Goal: Task Accomplishment & Management: Manage account settings

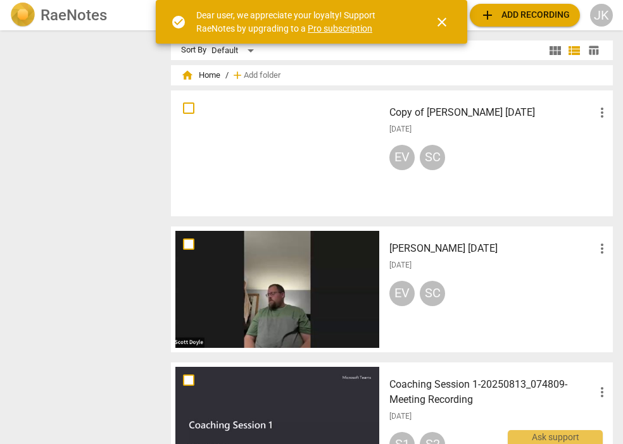
click at [441, 23] on span "close" at bounding box center [441, 22] width 15 height 15
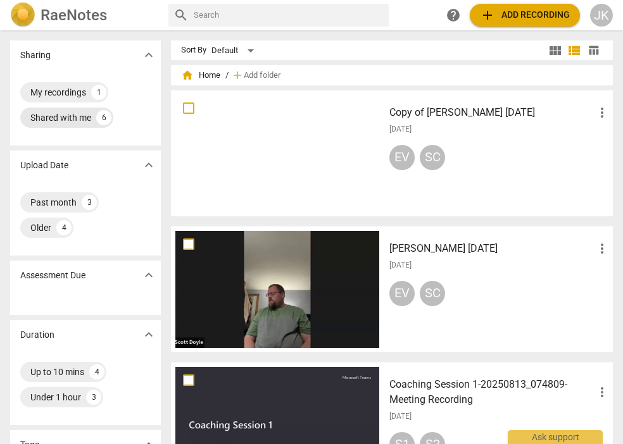
click at [62, 118] on div "Shared with me" at bounding box center [60, 117] width 61 height 13
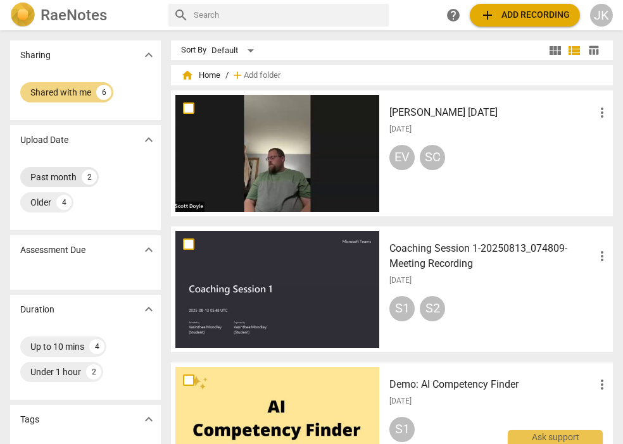
click at [61, 175] on div "Past month" at bounding box center [53, 177] width 46 height 13
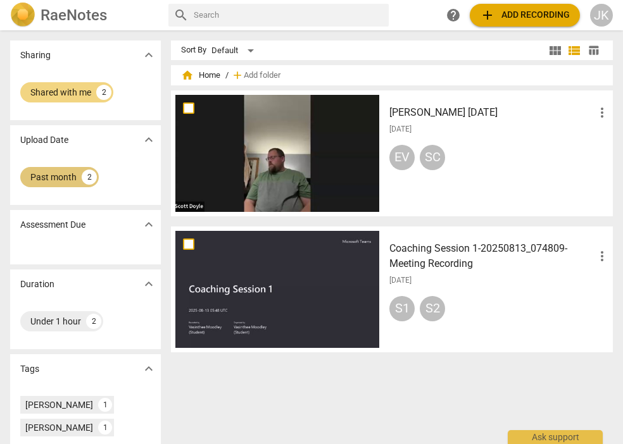
click at [72, 173] on div "Past month" at bounding box center [53, 177] width 46 height 13
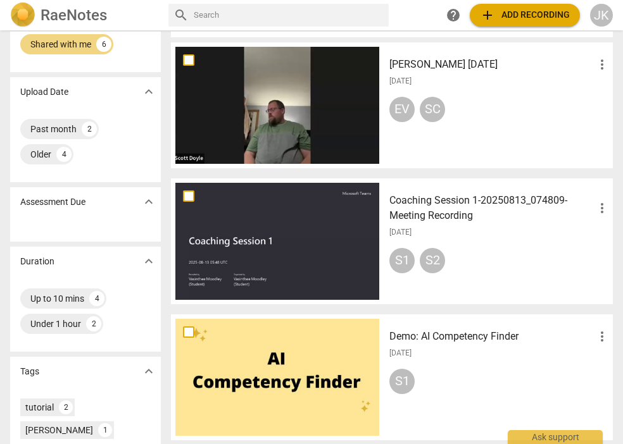
scroll to position [55, 0]
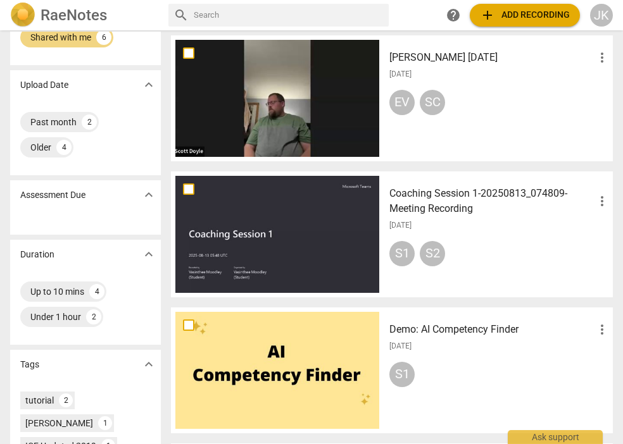
click at [296, 104] on div at bounding box center [277, 98] width 204 height 117
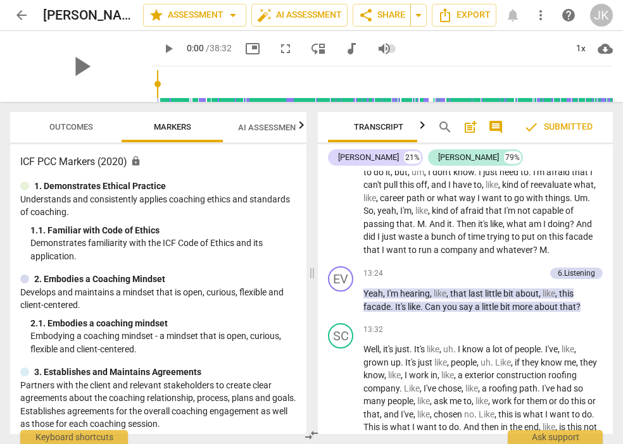
scroll to position [2800, 0]
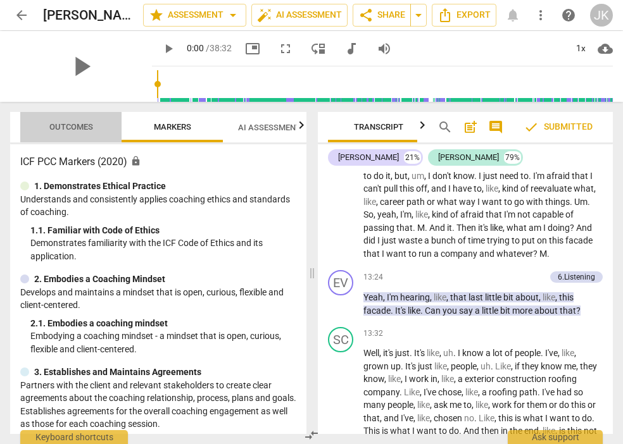
click at [68, 122] on span "Outcomes" at bounding box center [71, 126] width 44 height 9
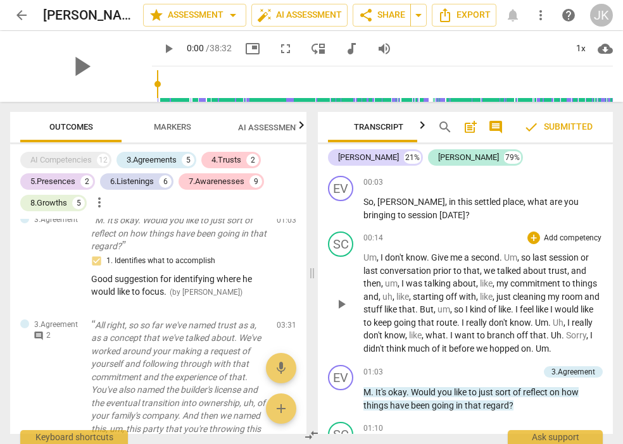
scroll to position [0, 0]
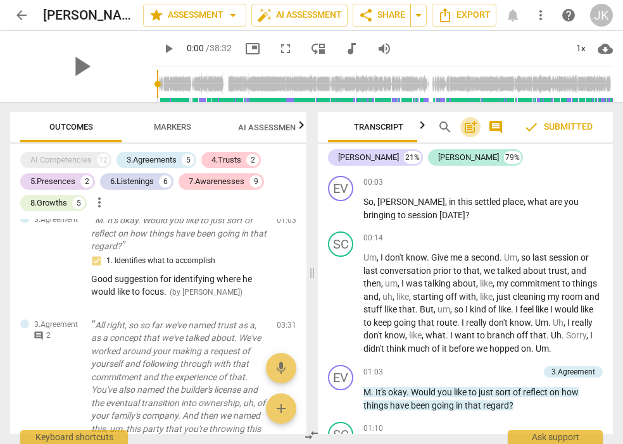
click at [469, 127] on span "post_add" at bounding box center [470, 127] width 15 height 15
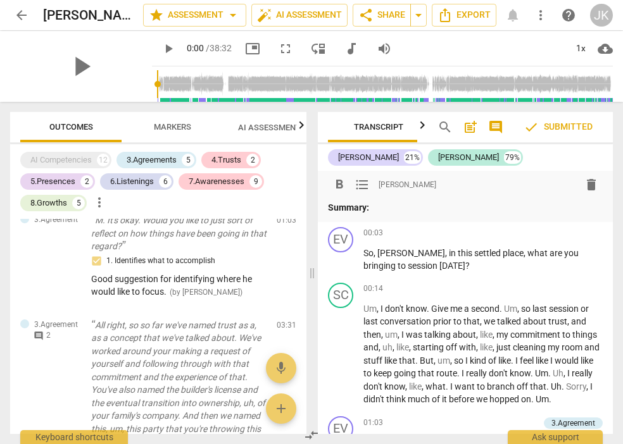
click at [384, 185] on span "[PERSON_NAME]" at bounding box center [408, 185] width 58 height 11
click at [361, 184] on span "format_list_bulleted" at bounding box center [362, 184] width 15 height 15
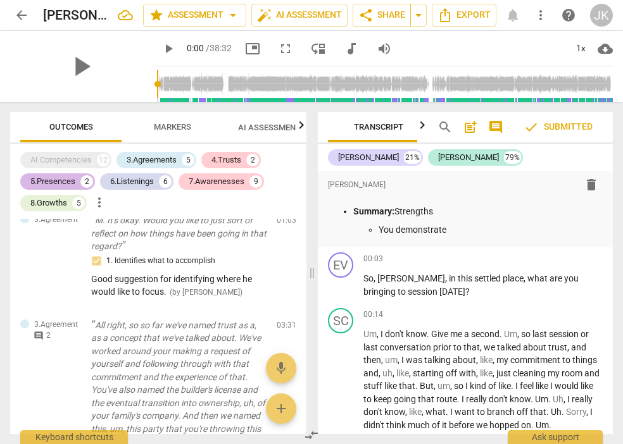
click at [69, 184] on div "5.Presences" at bounding box center [52, 181] width 45 height 13
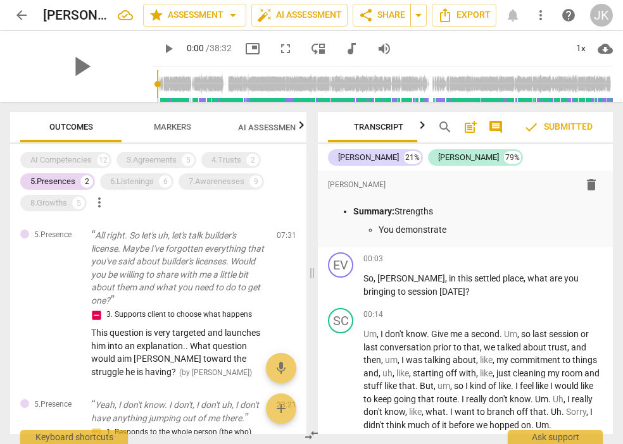
click at [61, 125] on span "Outcomes" at bounding box center [71, 126] width 44 height 9
click at [164, 125] on span "Markers" at bounding box center [172, 126] width 37 height 9
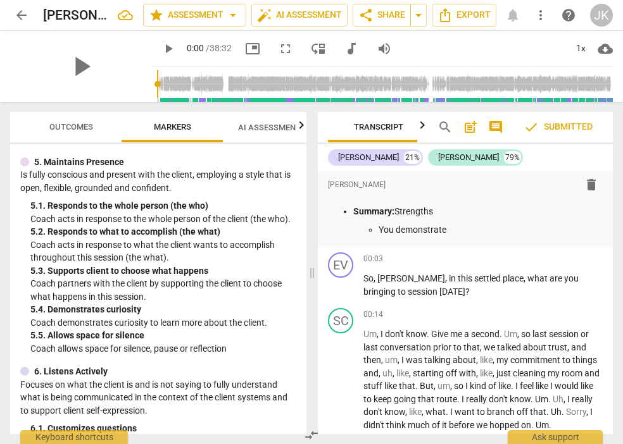
scroll to position [676, 0]
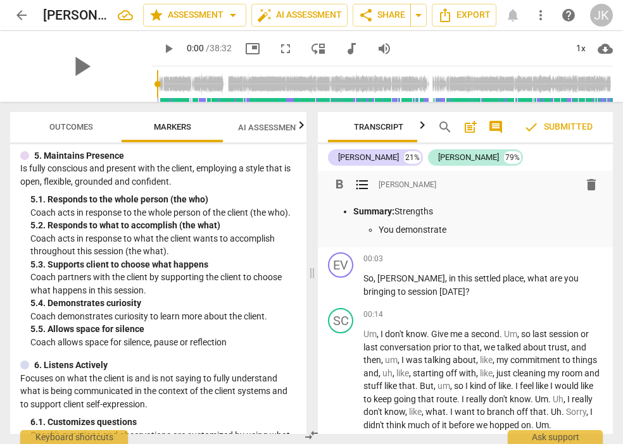
click at [463, 232] on p "You demonstrate" at bounding box center [491, 229] width 224 height 13
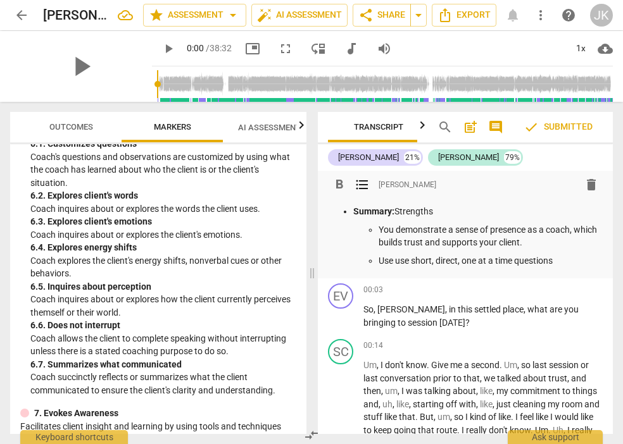
scroll to position [960, 0]
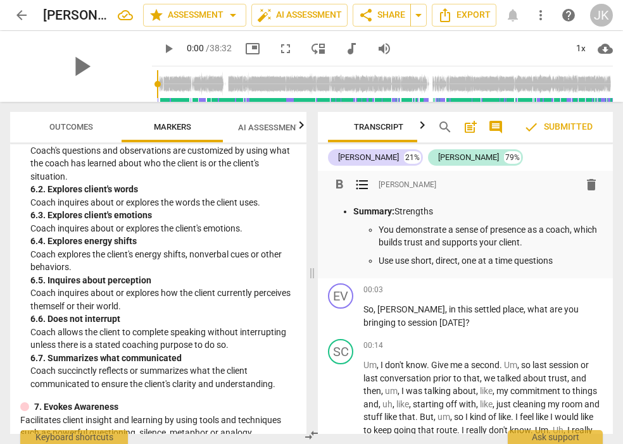
click at [81, 126] on span "Outcomes" at bounding box center [71, 126] width 44 height 9
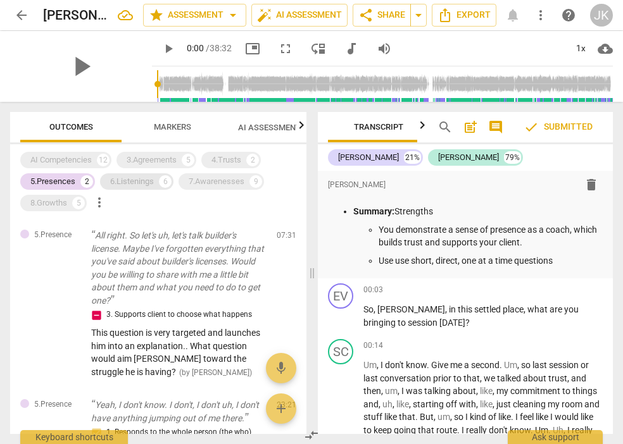
click at [139, 180] on div "6.Listenings" at bounding box center [132, 181] width 44 height 13
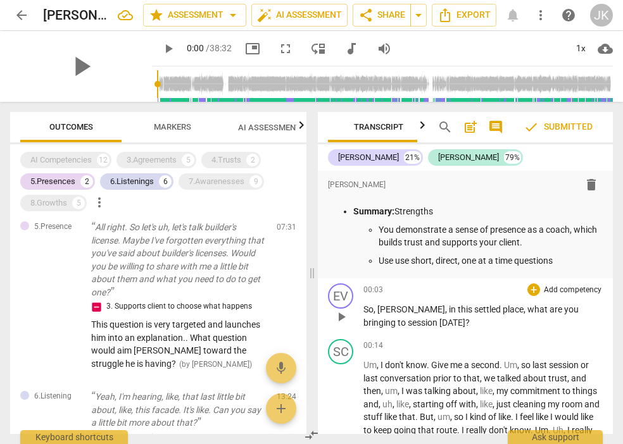
scroll to position [0, 0]
click at [570, 261] on p "Use use short, direct, one at a time questions" at bounding box center [491, 260] width 224 height 13
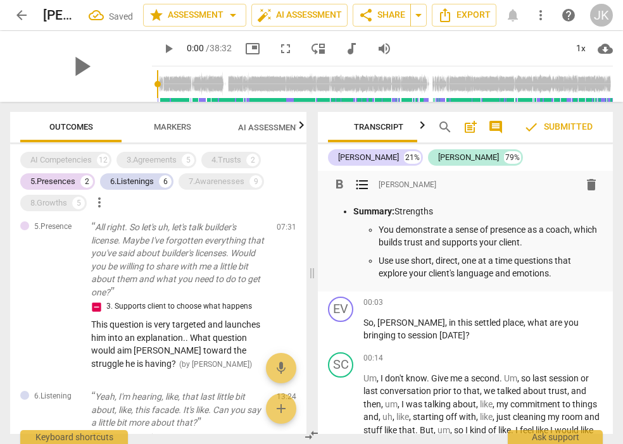
click at [555, 260] on p "Use use short, direct, one at a time questions that explore your client's langu…" at bounding box center [491, 267] width 224 height 26
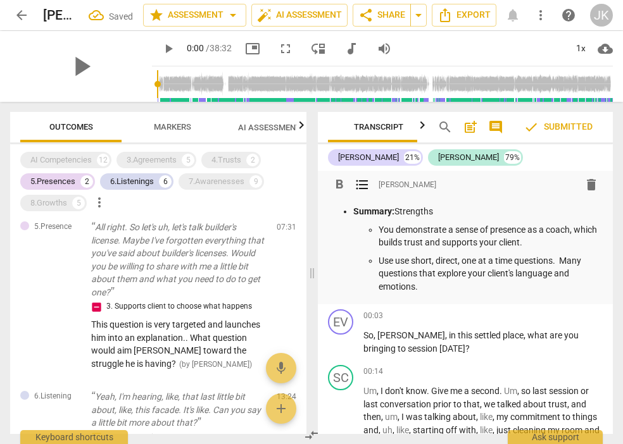
click at [437, 273] on p "Use use short, direct, one at a time questions. Many questions that explore you…" at bounding box center [491, 273] width 224 height 39
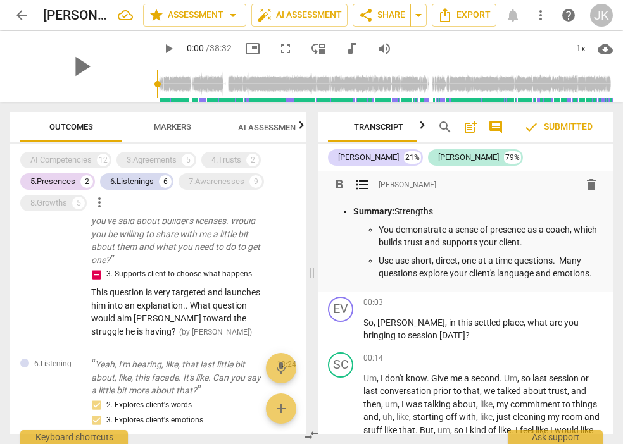
click at [597, 273] on p "Use use short, direct, one at a time questions. Many questions explore your cli…" at bounding box center [491, 267] width 224 height 26
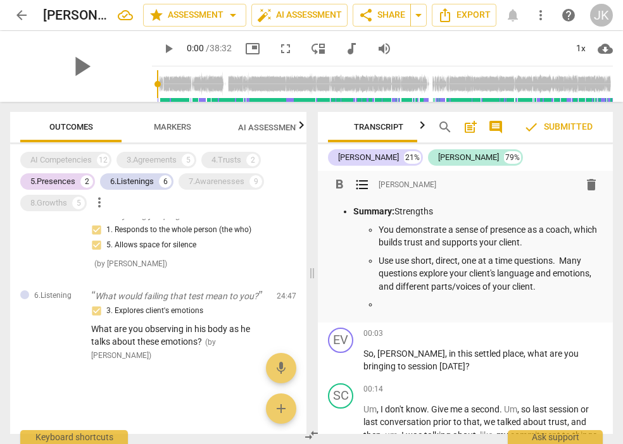
click at [173, 121] on span "Markers" at bounding box center [173, 127] width 68 height 17
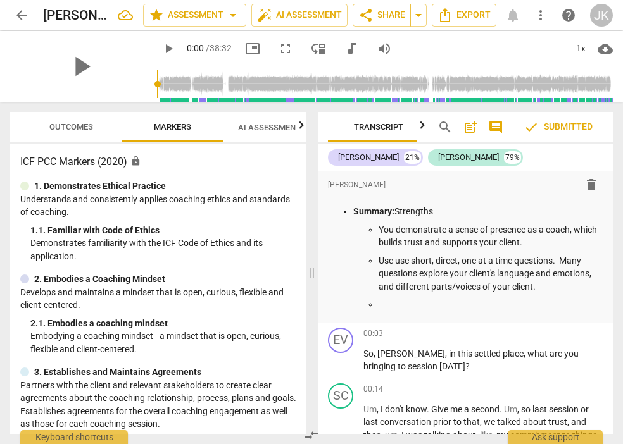
click at [67, 123] on span "Outcomes" at bounding box center [71, 126] width 44 height 9
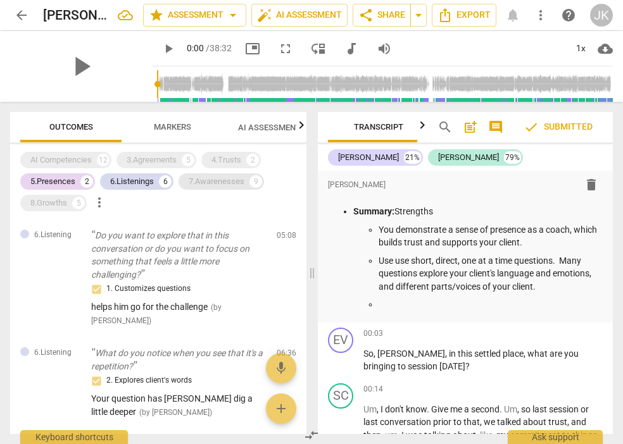
click at [218, 180] on div "7.Awarenesses" at bounding box center [217, 181] width 56 height 13
click at [75, 155] on div "AI Competencies" at bounding box center [60, 160] width 61 height 13
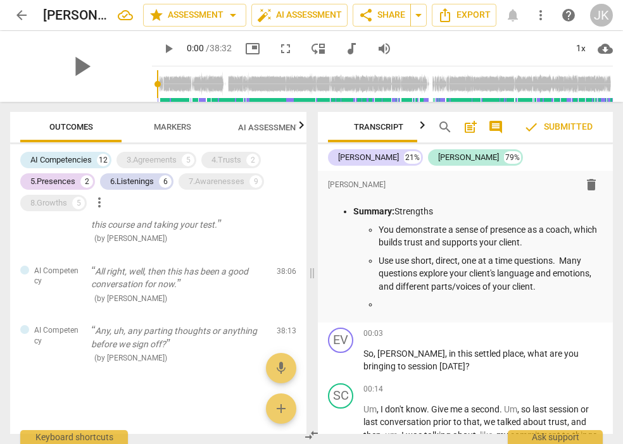
scroll to position [1636, 0]
click at [212, 179] on div "7.Awarenesses" at bounding box center [217, 181] width 56 height 13
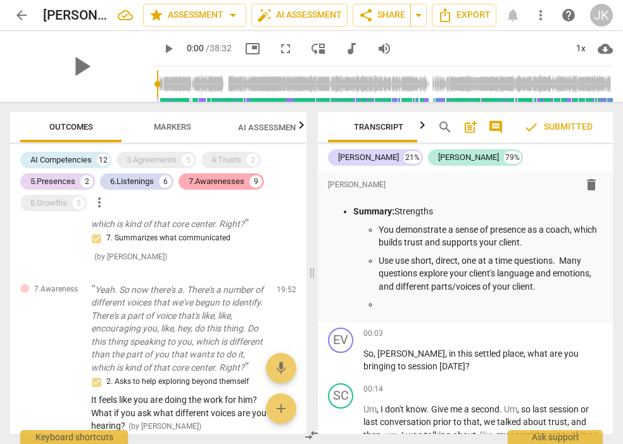
click at [212, 179] on div "7.Awarenesses" at bounding box center [217, 181] width 56 height 13
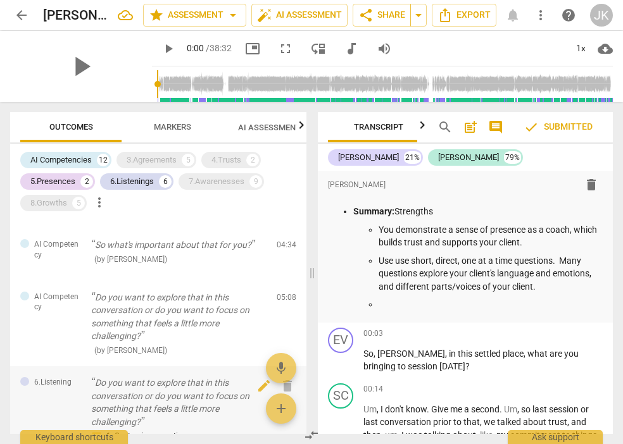
scroll to position [175, 0]
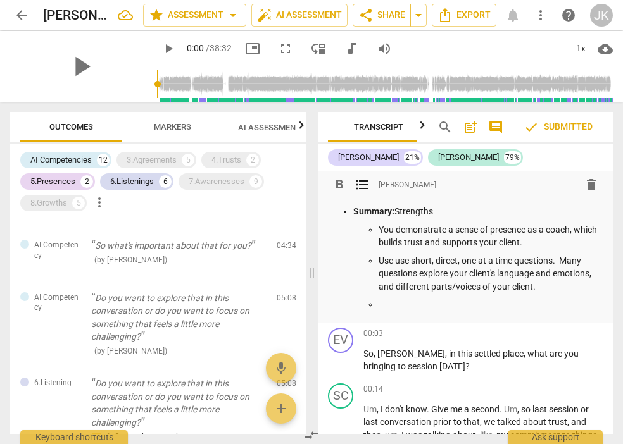
click at [393, 302] on p at bounding box center [491, 304] width 224 height 13
click at [485, 305] on p "You demonstrate empathy for your client" at bounding box center [491, 304] width 224 height 13
click at [596, 305] on p "You demonstrate empathy and curiosity for your client" at bounding box center [491, 304] width 224 height 13
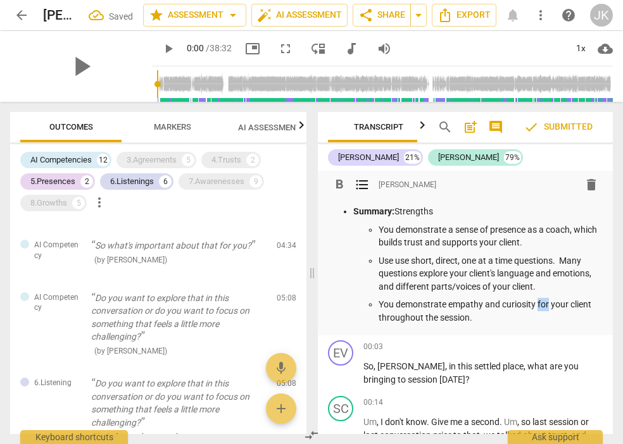
drag, startPoint x: 548, startPoint y: 303, endPoint x: 537, endPoint y: 304, distance: 11.5
click at [537, 304] on p "You demonstrate empathy and curiosity for your client throughout the session." at bounding box center [491, 311] width 224 height 26
click at [501, 318] on p "You demonstrate empathy and curiosity about your client throughout the session." at bounding box center [491, 311] width 224 height 26
click at [385, 259] on p "Use short, direct, one-at-a-time questions. Many questions explore your client'…" at bounding box center [491, 273] width 224 height 39
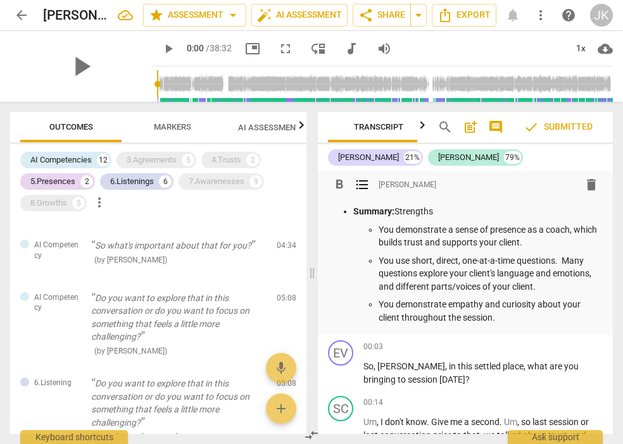
click at [515, 322] on p "You demonstrate empathy and curiosity about your client throughout the session." at bounding box center [491, 311] width 224 height 26
click at [358, 184] on span "format_list_bulleted" at bounding box center [362, 184] width 15 height 15
click at [494, 123] on span "comment" at bounding box center [495, 127] width 15 height 15
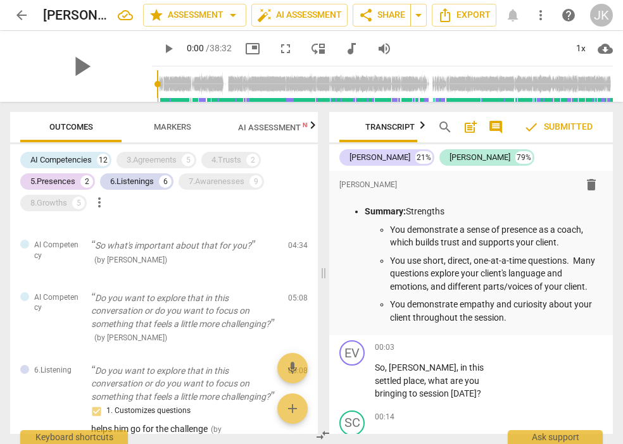
click at [468, 127] on span "post_add" at bounding box center [470, 127] width 15 height 15
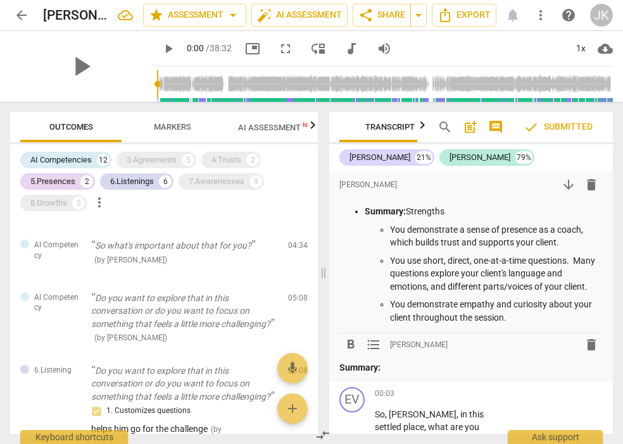
click at [398, 340] on span "[PERSON_NAME]" at bounding box center [419, 345] width 58 height 11
click at [395, 344] on span "[PERSON_NAME]" at bounding box center [419, 345] width 58 height 11
click at [396, 344] on span "[PERSON_NAME]" at bounding box center [419, 345] width 58 height 11
click at [388, 366] on p "Summary:" at bounding box center [470, 367] width 263 height 13
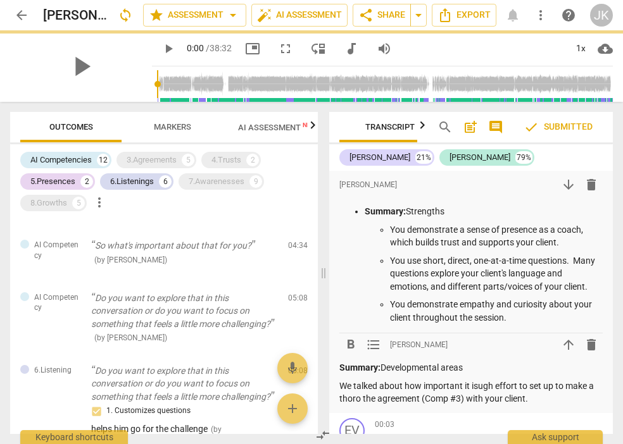
click at [534, 397] on p "We talked about how important it isugh effort to set up to make a thoro the agr…" at bounding box center [470, 393] width 263 height 26
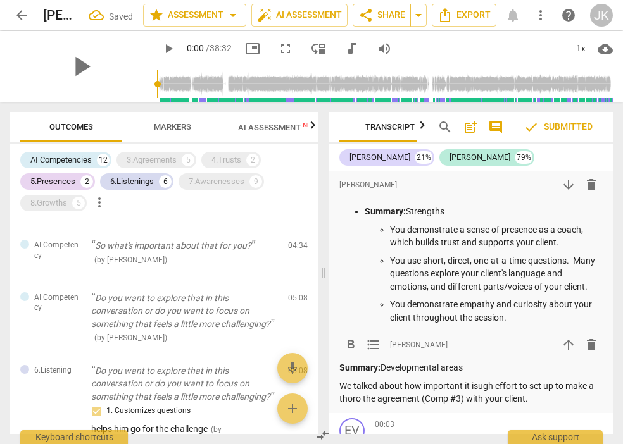
click at [479, 384] on p "We talked about how important it isugh effort to set up to make a thoro the agr…" at bounding box center [470, 393] width 263 height 26
click at [497, 384] on p "We talked about how important it is ugh effort to set up to make a thoro the ag…" at bounding box center [470, 393] width 263 height 26
drag, startPoint x: 370, startPoint y: 397, endPoint x: 337, endPoint y: 398, distance: 33.6
click at [337, 398] on div "format_bold format_list_bulleted [PERSON_NAME] arrow_downward delete Summary: S…" at bounding box center [471, 292] width 284 height 242
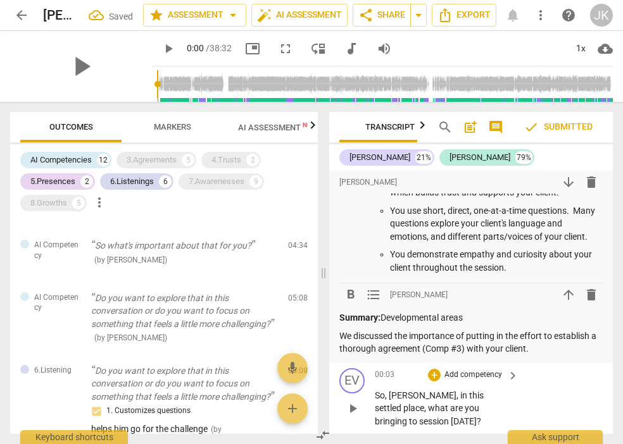
scroll to position [61, 0]
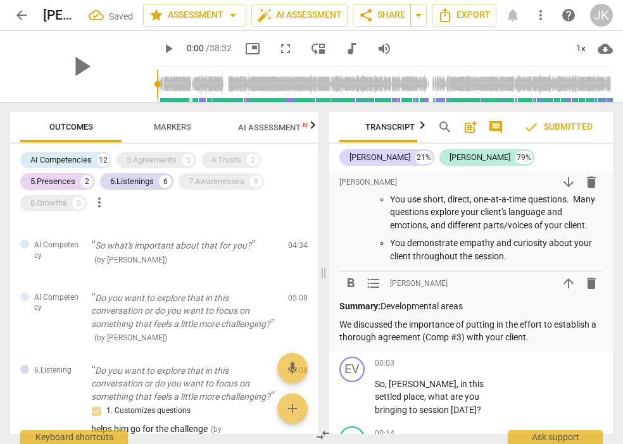
click at [341, 322] on p "We discussed the importance of putting in the effort to establish a thorough ag…" at bounding box center [470, 331] width 263 height 26
click at [475, 158] on div "[PERSON_NAME] 21% [PERSON_NAME] 79%" at bounding box center [470, 158] width 263 height 22
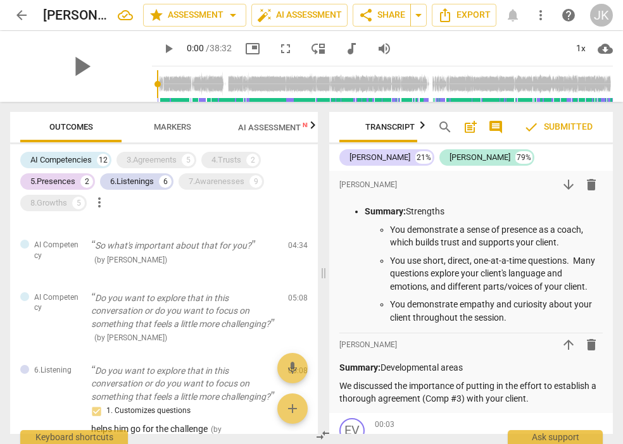
scroll to position [0, 0]
click at [375, 343] on span "format_list_bulleted" at bounding box center [373, 344] width 15 height 15
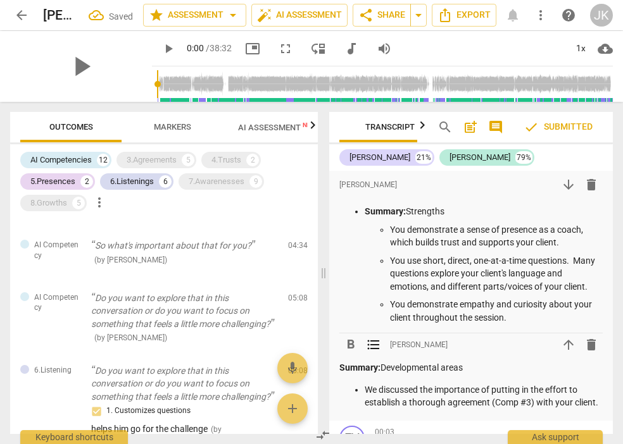
click at [399, 410] on p "We discussed the importance of putting in the effort to establish a thorough ag…" at bounding box center [484, 397] width 238 height 26
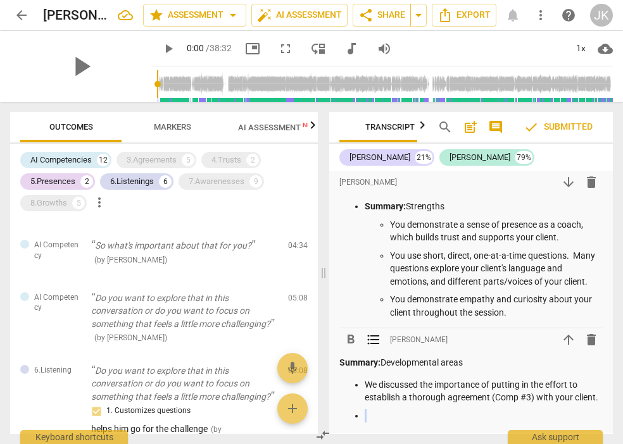
click at [392, 405] on p "We discussed the importance of putting in the effort to establish a thorough ag…" at bounding box center [484, 392] width 238 height 26
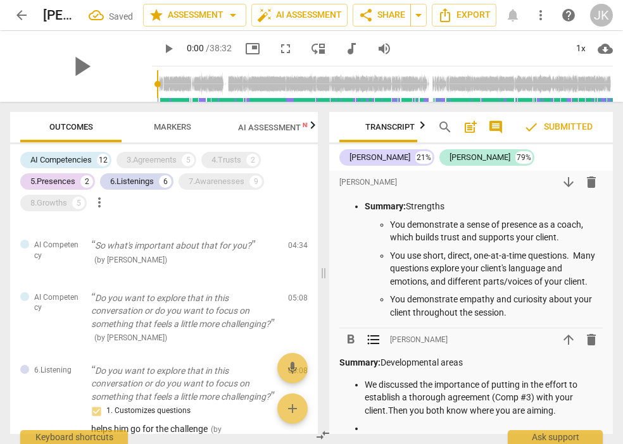
click at [389, 409] on p "We discussed the importance of putting in the effort to establish a thorough ag…" at bounding box center [484, 398] width 238 height 39
click at [371, 424] on p at bounding box center [484, 428] width 238 height 13
drag, startPoint x: 520, startPoint y: 384, endPoint x: 493, endPoint y: 382, distance: 27.3
click at [493, 382] on p "We discussed the importance of putting in the effort to establish a thorough ag…" at bounding box center [484, 398] width 238 height 39
drag, startPoint x: 550, startPoint y: 382, endPoint x: 494, endPoint y: 382, distance: 55.7
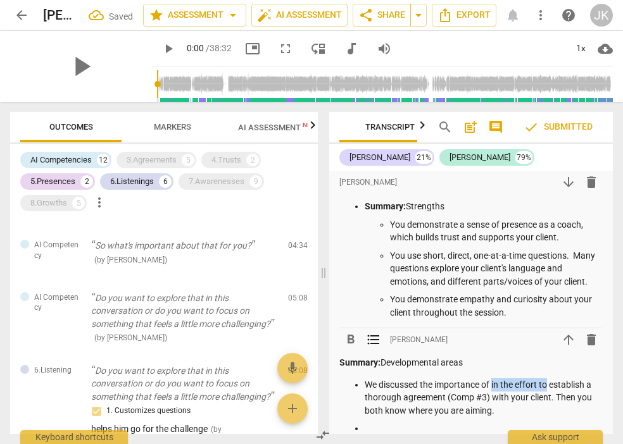
click at [494, 382] on p "We discussed the importance of in the effort to establish a thorough agreement …" at bounding box center [484, 398] width 238 height 39
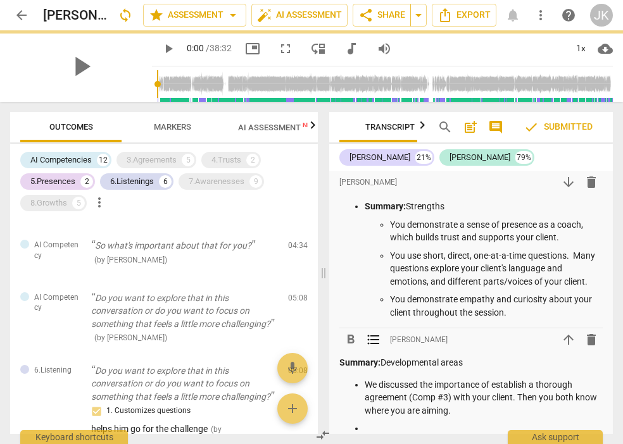
click at [529, 383] on p "We discussed the importance of establish a thorough agreement (Comp #3) with yo…" at bounding box center [484, 398] width 238 height 39
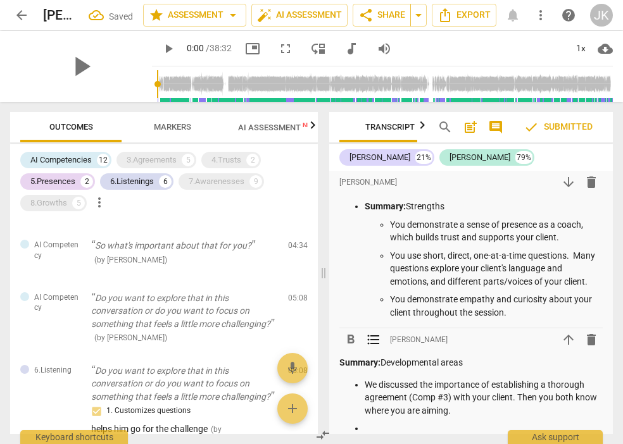
click at [373, 425] on p at bounding box center [484, 428] width 238 height 13
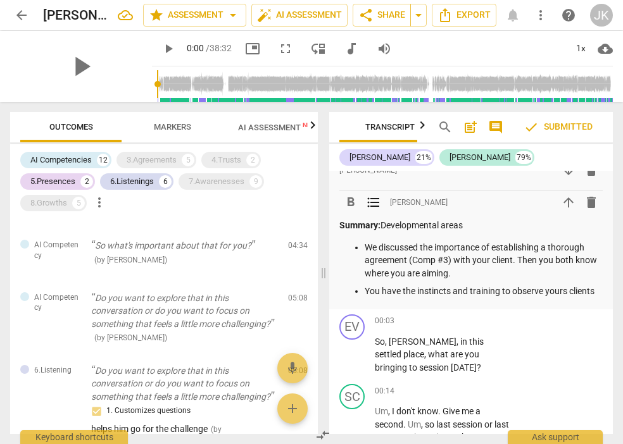
scroll to position [142, 0]
drag, startPoint x: 597, startPoint y: 289, endPoint x: 512, endPoint y: 291, distance: 84.9
click at [512, 291] on p "You have the instincts and training to observe yours clients" at bounding box center [484, 292] width 238 height 13
click at [597, 286] on p "You have the instincts and training to observe yours clients" at bounding box center [484, 292] width 238 height 13
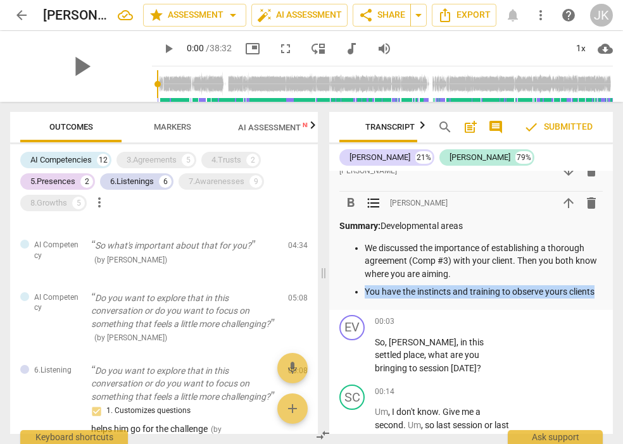
drag, startPoint x: 597, startPoint y: 286, endPoint x: 365, endPoint y: 289, distance: 232.4
click at [365, 289] on p "You have the instincts and training to observe yours clients" at bounding box center [484, 292] width 238 height 13
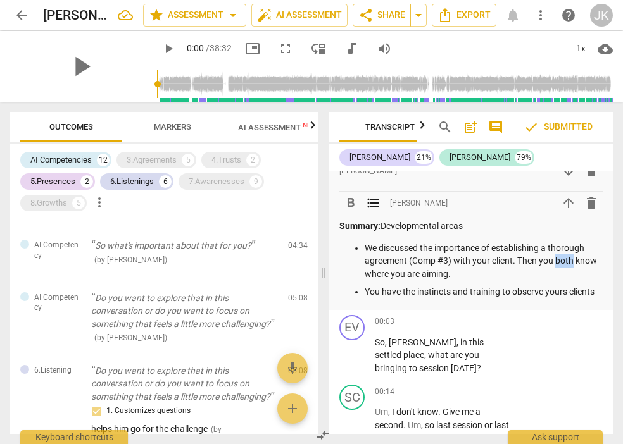
drag, startPoint x: 574, startPoint y: 259, endPoint x: 558, endPoint y: 261, distance: 16.7
click at [558, 261] on p "We discussed the importance of establishing a thorough agreement (Comp #3) with…" at bounding box center [484, 261] width 238 height 39
click at [474, 272] on p "We discussed the importance of establishing a thorough agreement (Comp #3) with…" at bounding box center [484, 261] width 238 height 39
drag, startPoint x: 597, startPoint y: 286, endPoint x: 512, endPoint y: 288, distance: 84.9
click at [512, 288] on p "You have the instincts and training to observe yours clients" at bounding box center [484, 292] width 238 height 13
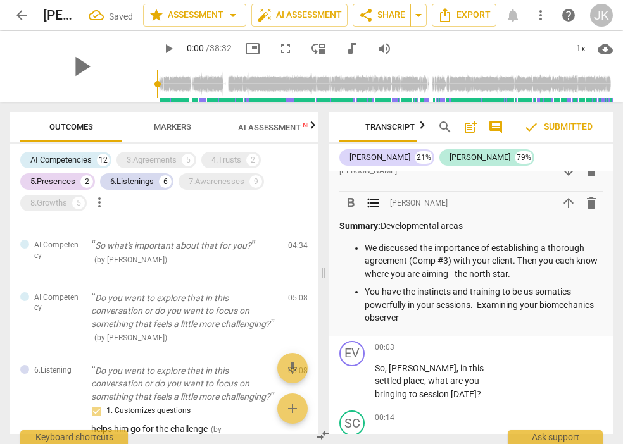
click at [514, 306] on p "You have the instincts and training to be us somatics powerfully in your sessio…" at bounding box center [484, 305] width 238 height 39
drag, startPoint x: 520, startPoint y: 303, endPoint x: 489, endPoint y: 301, distance: 30.5
click at [489, 301] on p "You have the instincts and training to be us somatics powerfully in your sessio…" at bounding box center [484, 305] width 238 height 39
click at [462, 315] on p "You have the instincts and training to be us somatics powerfully in your sessio…" at bounding box center [484, 305] width 238 height 39
click at [541, 301] on p "You have the instincts and training to be us somatics powerfully in your sessio…" at bounding box center [484, 305] width 238 height 39
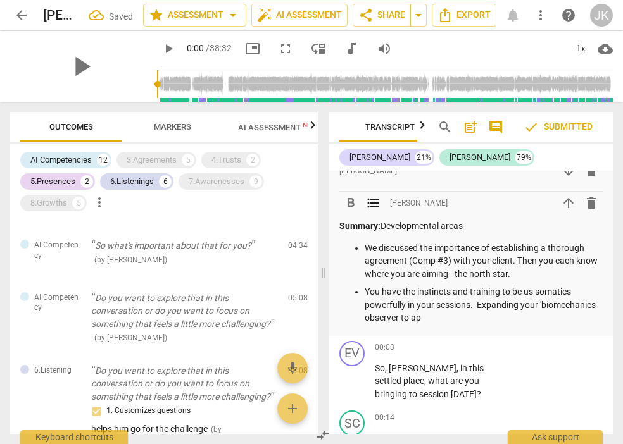
click at [458, 315] on p "You have the instincts and training to be us somatics powerfully in your sessio…" at bounding box center [484, 305] width 238 height 39
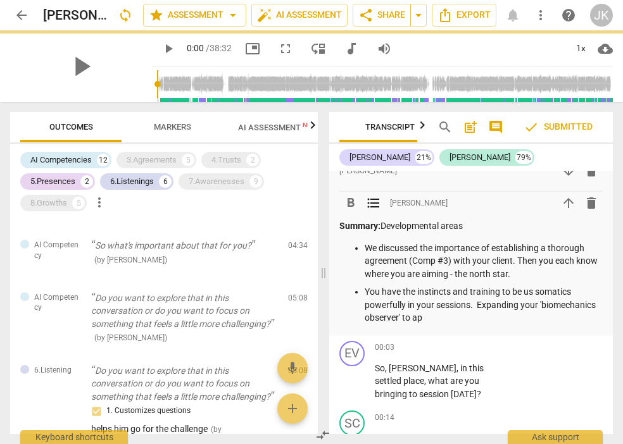
click at [482, 316] on p "You have the instincts and training to be us somatics powerfully in your sessio…" at bounding box center [484, 305] width 238 height 39
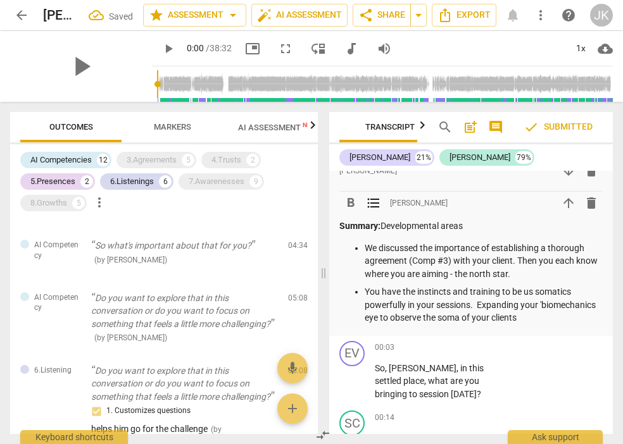
click at [498, 317] on p "You have the instincts and training to be us somatics powerfully in your sessio…" at bounding box center [484, 305] width 238 height 39
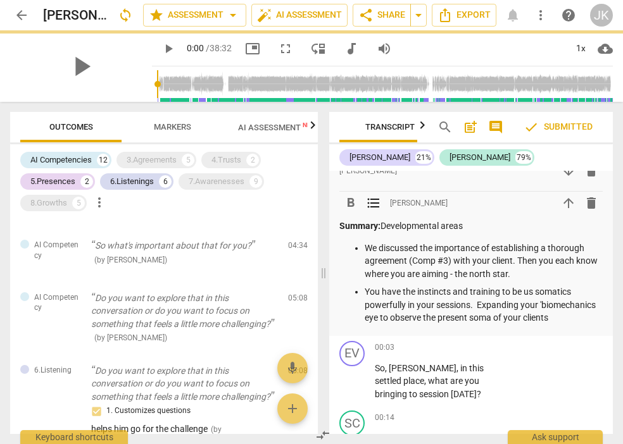
click at [399, 325] on p "You have the instincts and training to be us somatics powerfully in your sessio…" at bounding box center [484, 305] width 238 height 39
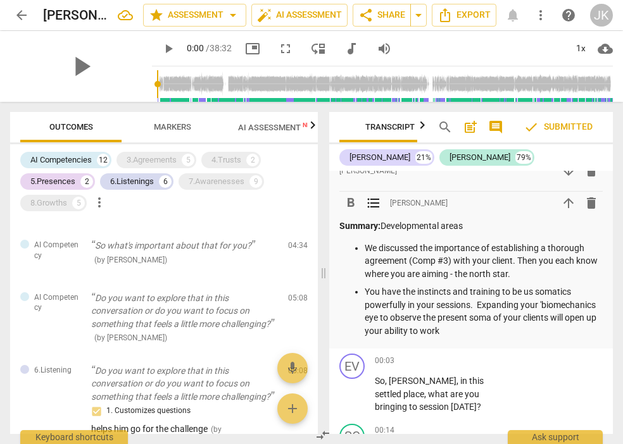
click at [450, 290] on p "You have the instincts and training to be us somatics powerfully in your sessio…" at bounding box center [484, 312] width 238 height 52
click at [470, 291] on p "You have the instincts, and training to be us somatics powerfully in your sessi…" at bounding box center [484, 312] width 238 height 52
click at [487, 291] on p "You have the instincts, training to be us somatics powerfully in your sessions.…" at bounding box center [484, 312] width 238 height 52
click at [458, 291] on p "You have the instincts, training, and experience of somatics to be us somatics …" at bounding box center [484, 312] width 238 height 52
click at [401, 303] on p "You have the instincts, training, and experience of somatics to be us somatics …" at bounding box center [484, 312] width 238 height 52
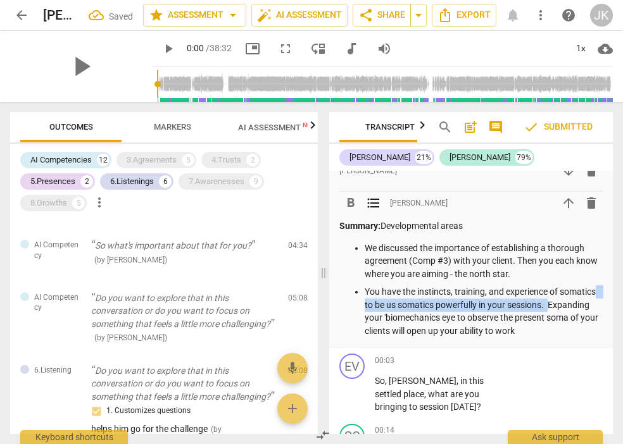
drag, startPoint x: 593, startPoint y: 302, endPoint x: 400, endPoint y: 305, distance: 193.1
click at [400, 305] on p "You have the instincts, training, and experience of somatics to be us somatics …" at bounding box center [484, 312] width 238 height 52
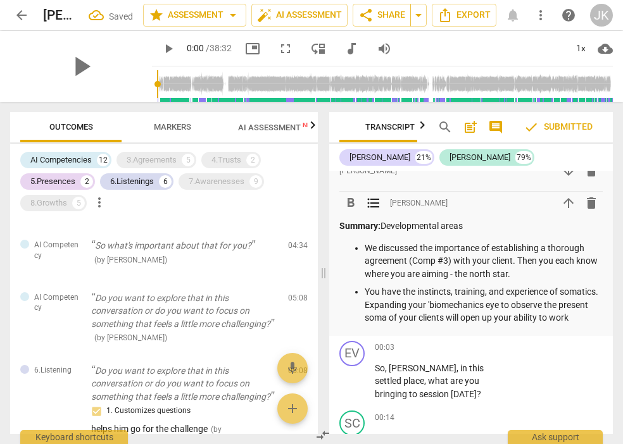
click at [469, 303] on p "You have the instincts, training, and experience of somatics. Expanding your 'b…" at bounding box center [484, 305] width 238 height 39
drag, startPoint x: 588, startPoint y: 301, endPoint x: 556, endPoint y: 302, distance: 32.3
click at [556, 302] on p "You have the instincts, training, and experience of somatics. Expanding your 'b…" at bounding box center [484, 305] width 238 height 39
drag, startPoint x: 384, startPoint y: 328, endPoint x: 356, endPoint y: 330, distance: 27.9
click at [356, 325] on ul "We discussed the importance of establishing a thorough agreement (Comp #3) with…" at bounding box center [470, 283] width 263 height 83
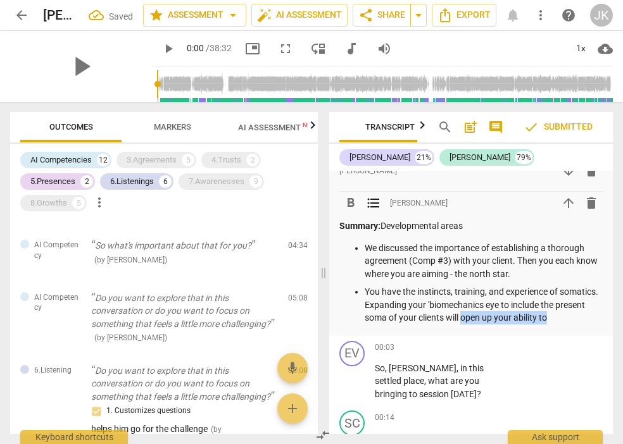
drag, startPoint x: 594, startPoint y: 313, endPoint x: 509, endPoint y: 315, distance: 85.5
click at [509, 315] on p "You have the instincts, training, and experience of somatics. Expanding your 'b…" at bounding box center [484, 305] width 238 height 39
click at [601, 325] on div "format_bold format_list_bulleted [PERSON_NAME] arrow_downward delete Summary: S…" at bounding box center [471, 182] width 284 height 307
drag, startPoint x: 593, startPoint y: 313, endPoint x: 437, endPoint y: 319, distance: 155.9
click at [437, 319] on p "You have the instincts, training, and experience of somatics. Expanding your 'b…" at bounding box center [484, 305] width 238 height 39
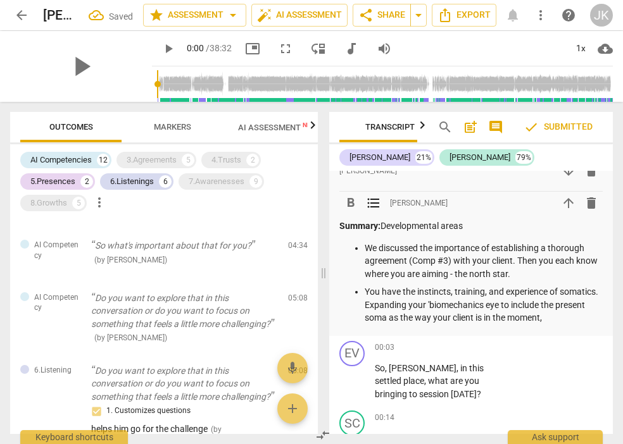
click at [529, 318] on p "You have the instincts, training, and experience of somatics. Expanding your 'b…" at bounding box center [484, 305] width 238 height 39
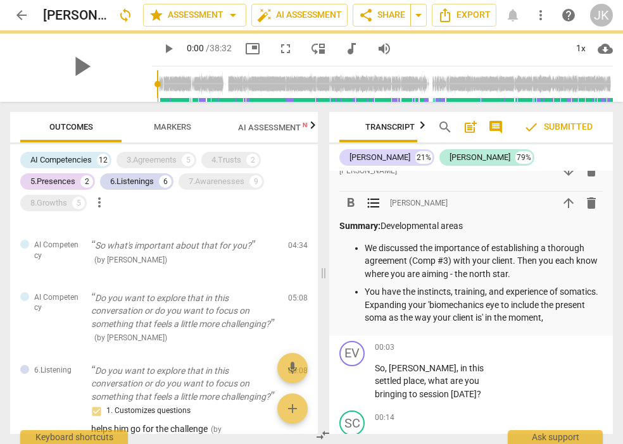
click at [522, 317] on p "You have the instincts, training, and experience of somatics. Expanding your 'b…" at bounding box center [484, 305] width 238 height 39
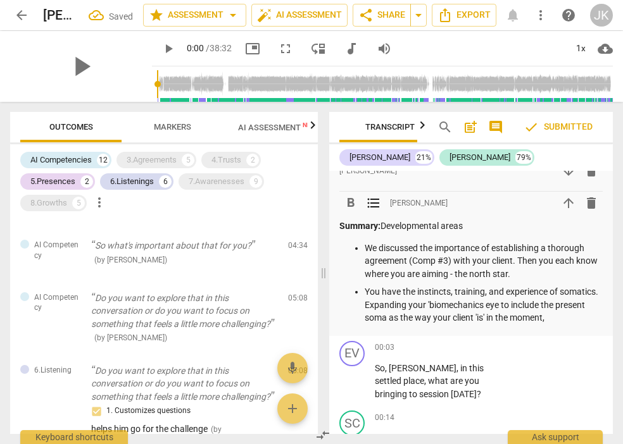
click at [596, 315] on p "You have the instincts, training, and experience of somatics. Expanding your 'b…" at bounding box center [484, 305] width 238 height 39
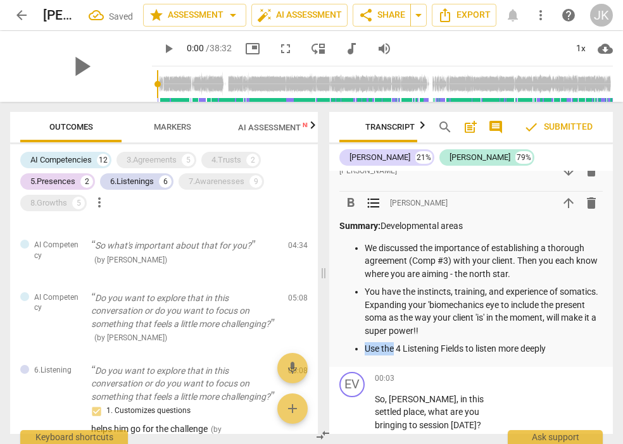
drag, startPoint x: 394, startPoint y: 347, endPoint x: 363, endPoint y: 346, distance: 31.0
click at [363, 346] on ul "We discussed the importance of establishing a thorough agreement (Comp #3) with…" at bounding box center [470, 299] width 263 height 114
drag, startPoint x: 436, startPoint y: 347, endPoint x: 410, endPoint y: 347, distance: 25.3
click at [410, 347] on p "Explore the first 4 Listening Fields to listen more deeply" at bounding box center [484, 348] width 238 height 13
click at [484, 347] on p "Explore the Listening Fields to listen more deeply" at bounding box center [484, 348] width 238 height 13
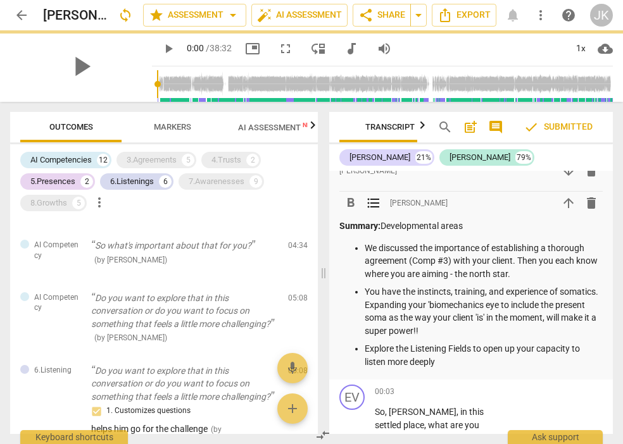
click at [441, 358] on p "Explore the Listening Fields to open up your capacity to listen more deeply" at bounding box center [484, 355] width 238 height 26
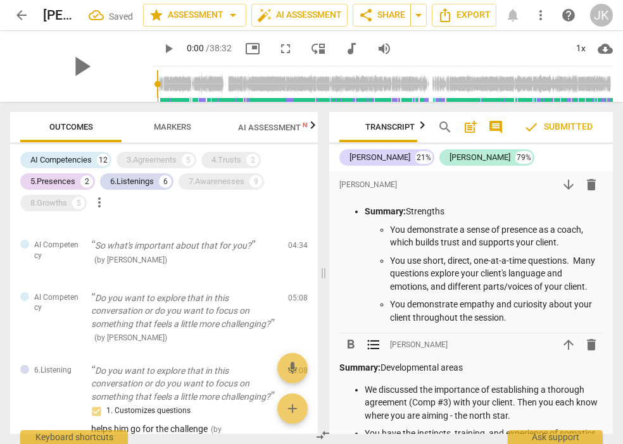
scroll to position [0, 0]
click at [389, 230] on ul "You demonstrate a sense of presence as a coach, which builds trust and supports…" at bounding box center [484, 273] width 238 height 101
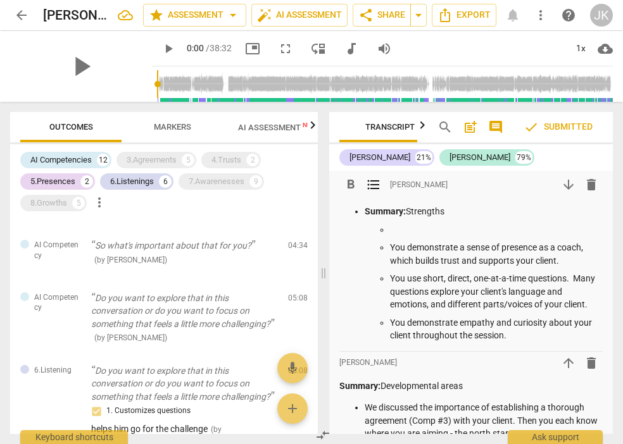
click at [393, 225] on p at bounding box center [496, 229] width 213 height 13
drag, startPoint x: 433, startPoint y: 230, endPoint x: 391, endPoint y: 212, distance: 46.2
click at [389, 229] on ul "I found our mentor coaching session to be You demonstrate a sense of presence a…" at bounding box center [484, 282] width 238 height 119
drag, startPoint x: 529, startPoint y: 230, endPoint x: 508, endPoint y: 230, distance: 21.5
click at [508, 230] on p "Our mentor coaching session to be" at bounding box center [496, 229] width 213 height 13
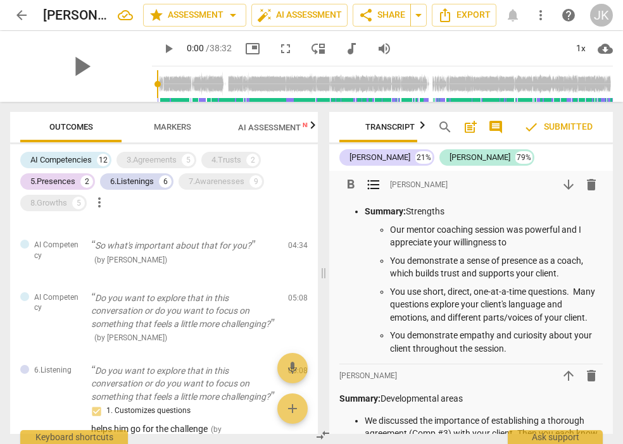
click at [584, 229] on p "Our mentor coaching session was powerful and I appreciate your willingness to" at bounding box center [496, 236] width 213 height 26
click at [589, 242] on p "Our mentor coaching session was powerful and transformational! I appreciate you…" at bounding box center [496, 236] width 213 height 26
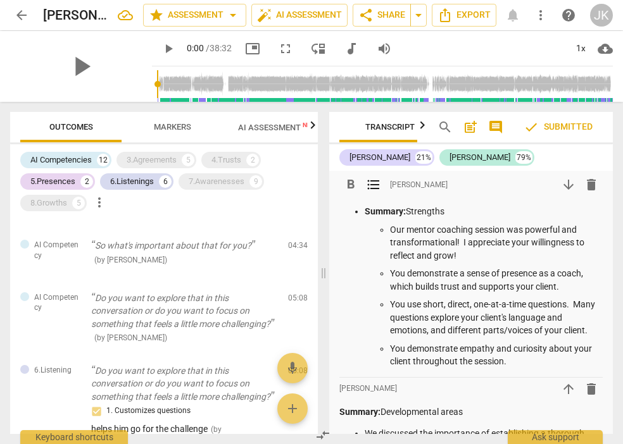
click at [389, 318] on ul "Our mentor coaching session was powerful and transformational! I appreciate you…" at bounding box center [484, 295] width 238 height 145
drag, startPoint x: 509, startPoint y: 317, endPoint x: 491, endPoint y: 317, distance: 18.4
click at [491, 317] on p "You use short, direct, one-at-a-time questions. Many of your questions explore …" at bounding box center [496, 317] width 213 height 39
drag, startPoint x: 591, startPoint y: 329, endPoint x: 427, endPoint y: 332, distance: 163.4
click at [427, 332] on p "You use short, direct, one-at-a-time questions. Many of your questions explore …" at bounding box center [496, 317] width 213 height 39
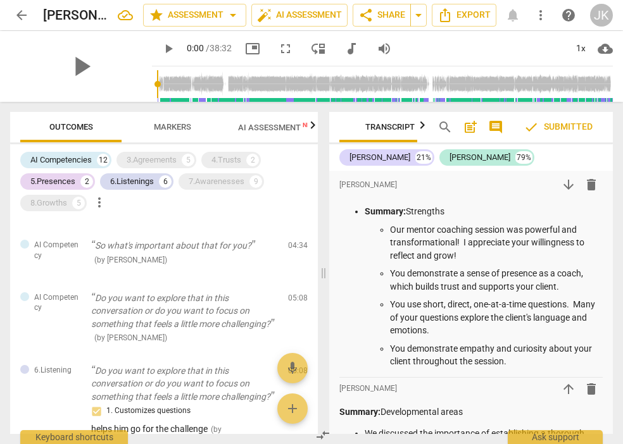
click at [563, 123] on span "check Submitted" at bounding box center [558, 127] width 69 height 15
click at [563, 184] on span "arrow_downward" at bounding box center [568, 184] width 15 height 15
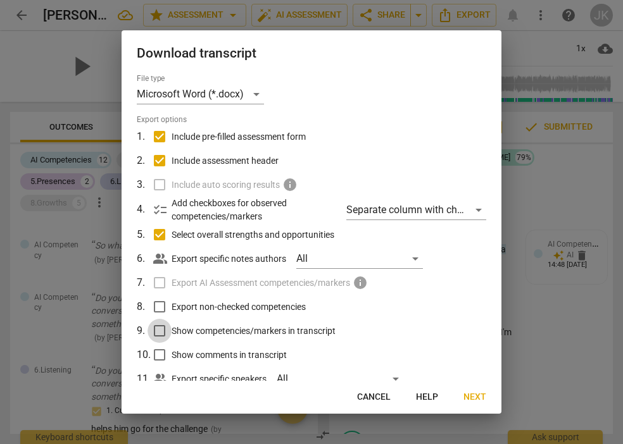
click at [161, 327] on input "Show competencies/markers in transcript" at bounding box center [160, 331] width 24 height 24
checkbox input "true"
click at [479, 395] on span "Next" at bounding box center [474, 397] width 23 height 13
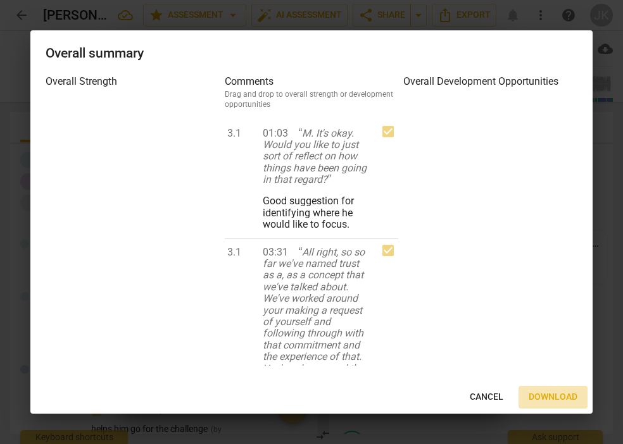
click at [542, 395] on span "Download" at bounding box center [553, 397] width 49 height 13
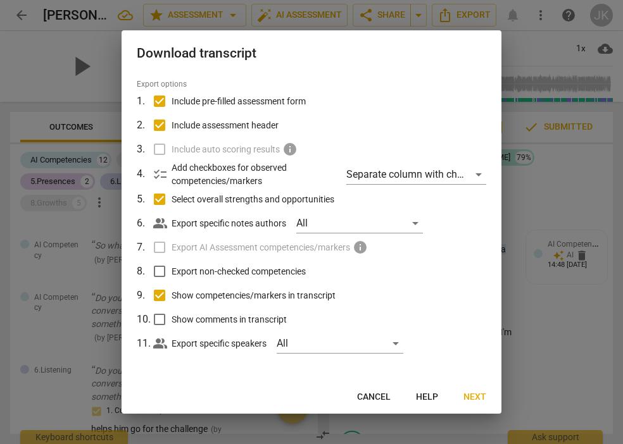
scroll to position [34, 0]
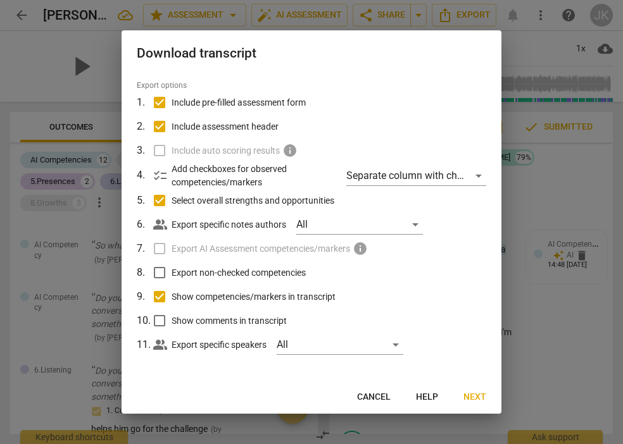
click at [470, 396] on span "Next" at bounding box center [474, 397] width 23 height 13
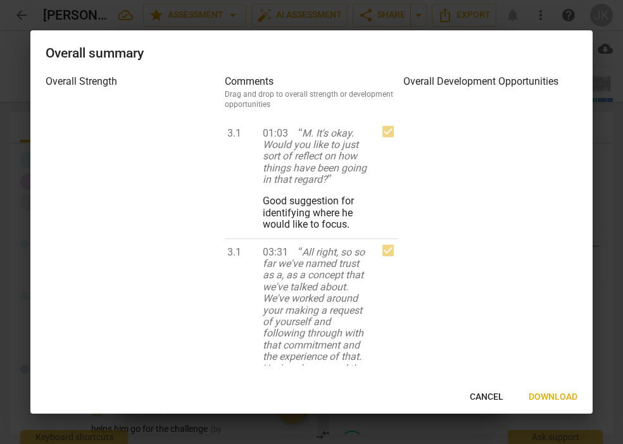
scroll to position [0, 0]
click at [493, 396] on span "Cancel" at bounding box center [487, 397] width 34 height 13
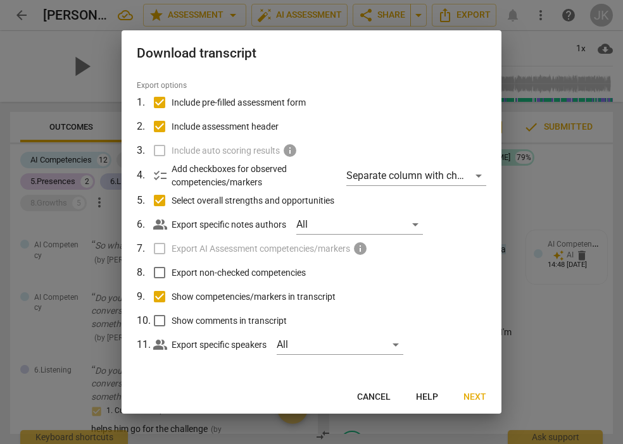
click at [237, 176] on p "Add checkboxes for observed competencies/markers" at bounding box center [254, 176] width 165 height 26
click at [474, 172] on div "Separate column with check marks" at bounding box center [416, 176] width 140 height 20
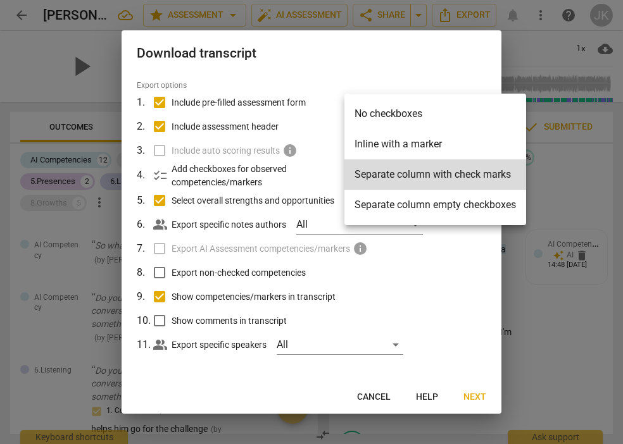
click at [289, 207] on div at bounding box center [311, 222] width 623 height 444
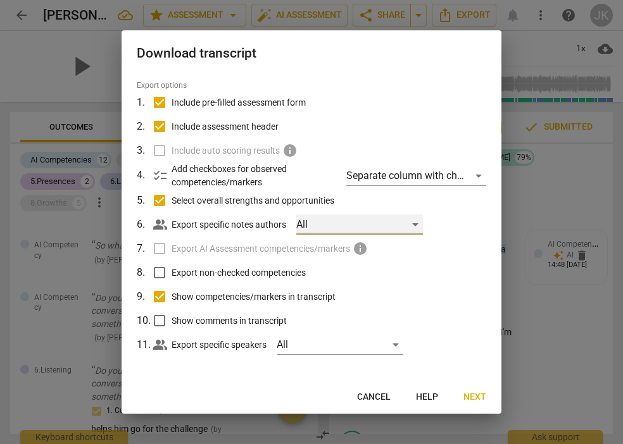
click at [417, 222] on div "All" at bounding box center [359, 225] width 127 height 20
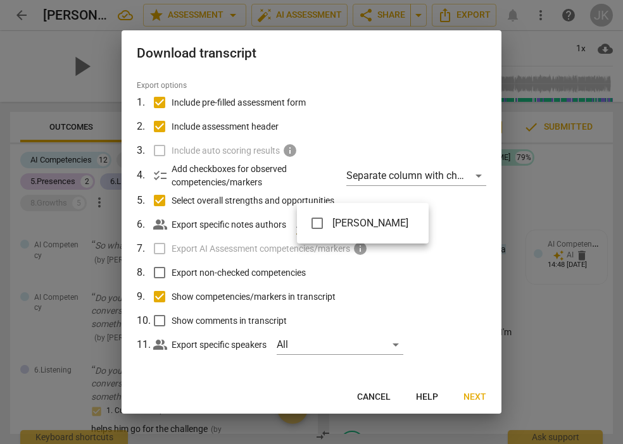
click at [417, 266] on div at bounding box center [311, 222] width 623 height 444
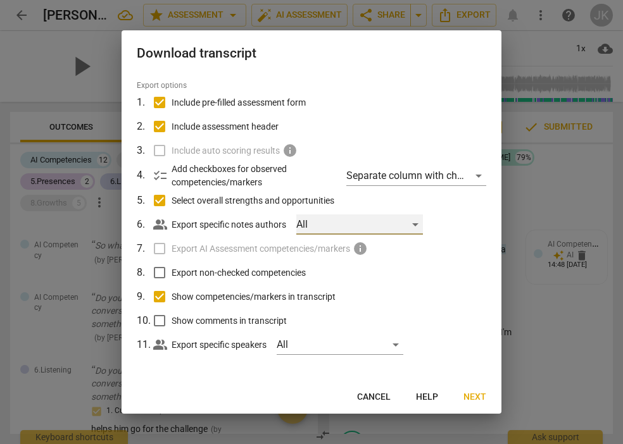
click at [410, 220] on div "All" at bounding box center [359, 225] width 127 height 20
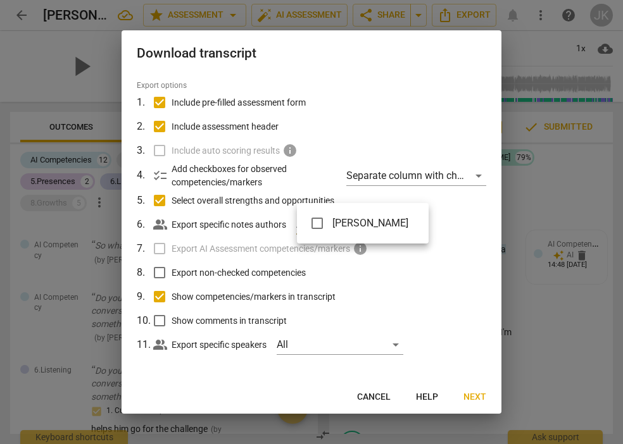
click at [372, 309] on div at bounding box center [311, 222] width 623 height 444
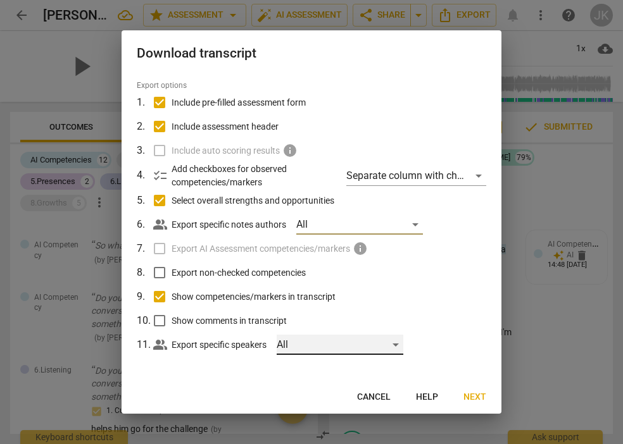
click at [399, 341] on div "All" at bounding box center [340, 345] width 127 height 20
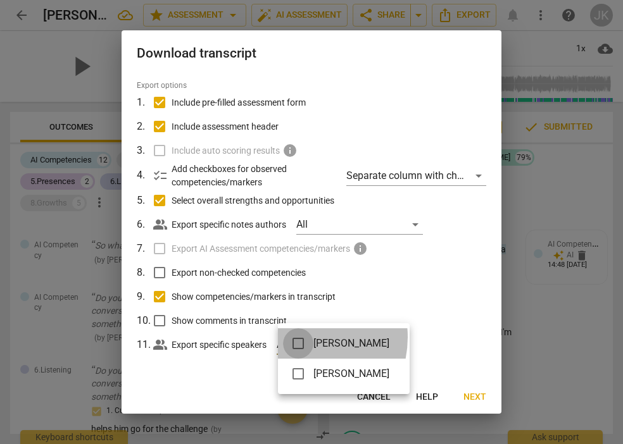
click at [299, 337] on input "checkbox" at bounding box center [298, 344] width 30 height 30
checkbox input "true"
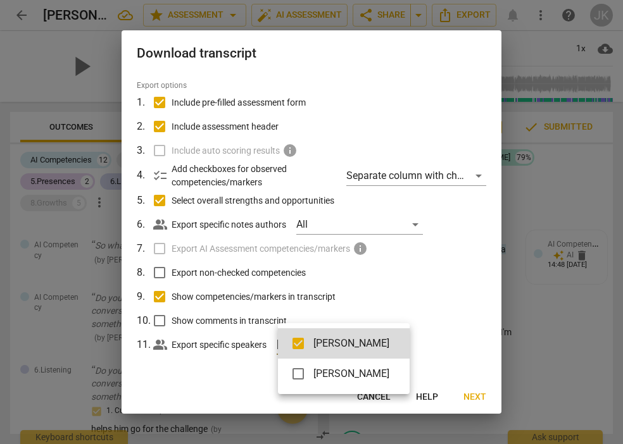
click at [475, 394] on div at bounding box center [311, 222] width 623 height 444
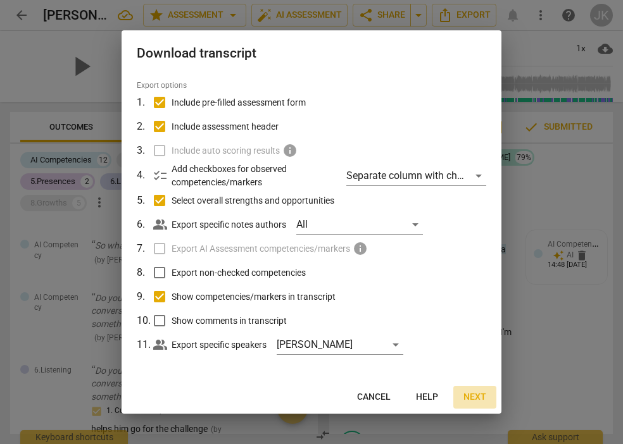
click at [475, 394] on span "Next" at bounding box center [474, 397] width 23 height 13
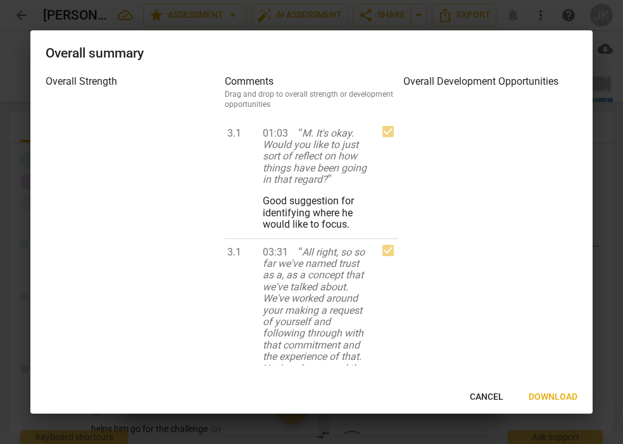
click at [555, 398] on span "Download" at bounding box center [553, 397] width 49 height 13
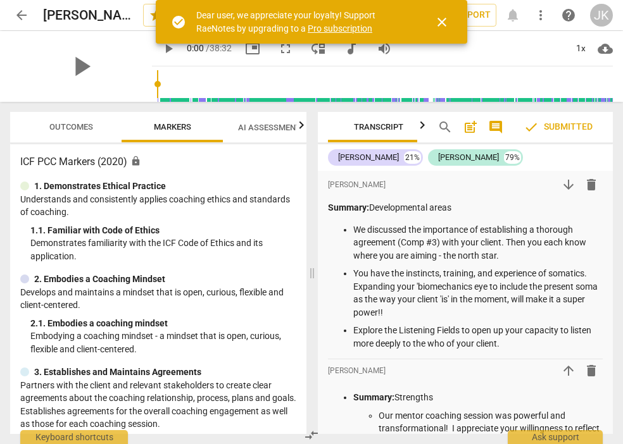
click at [515, 52] on div "play_arrow 0:00 / 38:32 picture_in_picture fullscreen move_down audiotrack volu…" at bounding box center [382, 48] width 461 height 35
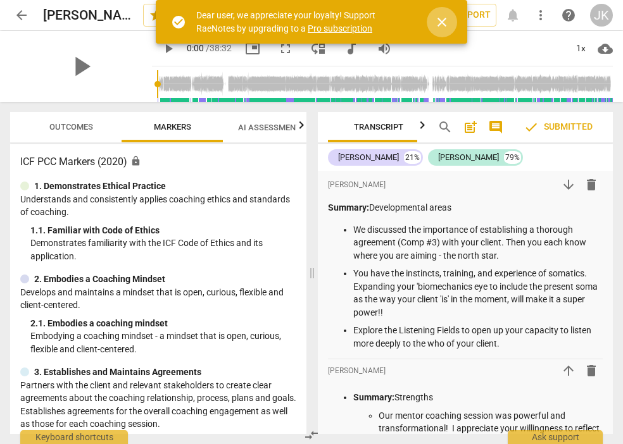
click at [441, 16] on span "close" at bounding box center [441, 22] width 15 height 15
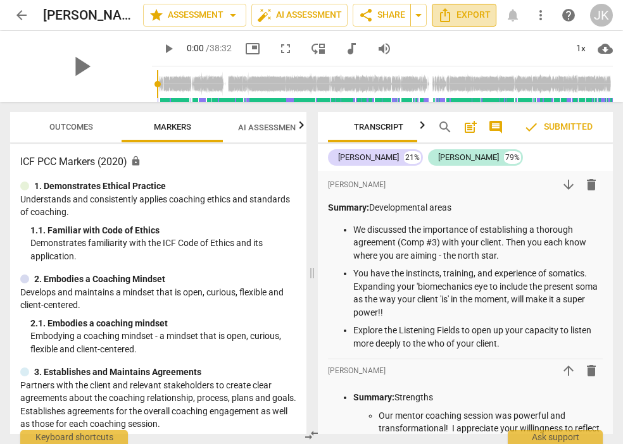
click at [452, 14] on icon "Export" at bounding box center [444, 15] width 15 height 15
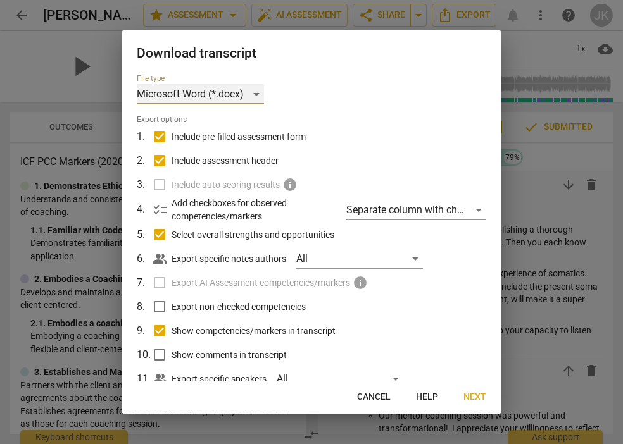
click at [255, 92] on div "Microsoft Word (*.docx)" at bounding box center [200, 94] width 127 height 20
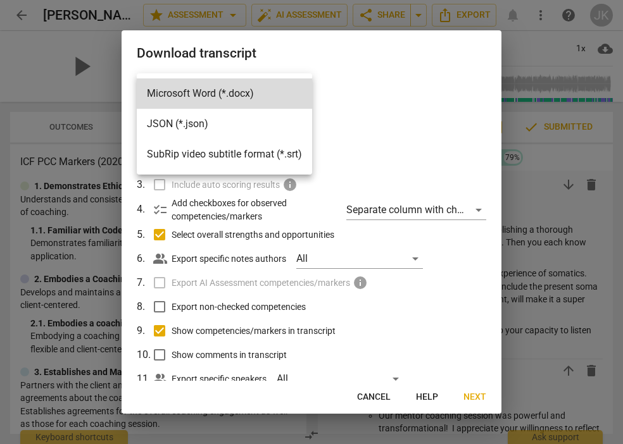
click at [344, 91] on div at bounding box center [311, 222] width 623 height 444
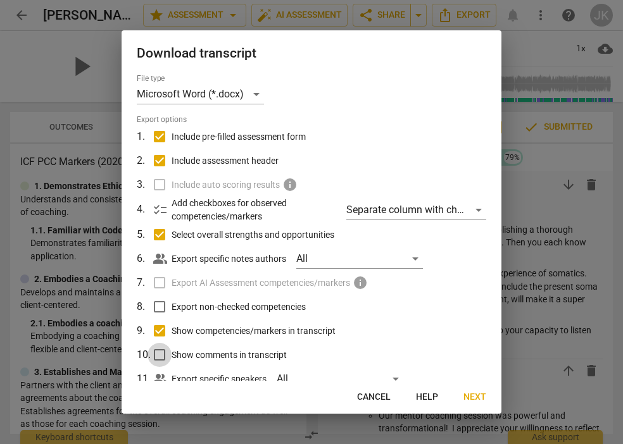
click at [158, 353] on input "Show comments in transcript" at bounding box center [160, 355] width 24 height 24
checkbox input "true"
click at [287, 375] on div "All" at bounding box center [340, 379] width 127 height 20
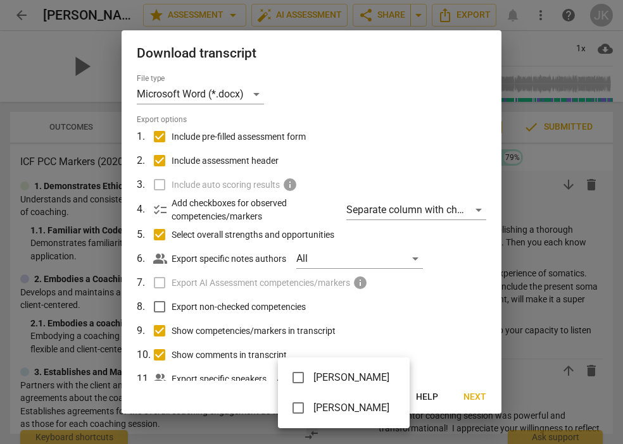
click at [298, 375] on input "checkbox" at bounding box center [298, 378] width 30 height 30
checkbox input "true"
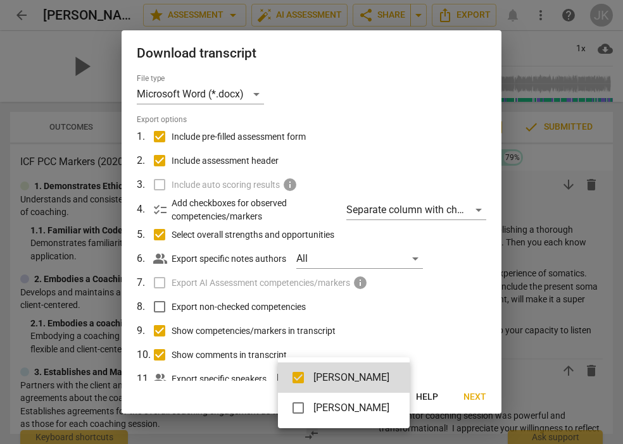
click at [196, 389] on div at bounding box center [311, 222] width 623 height 444
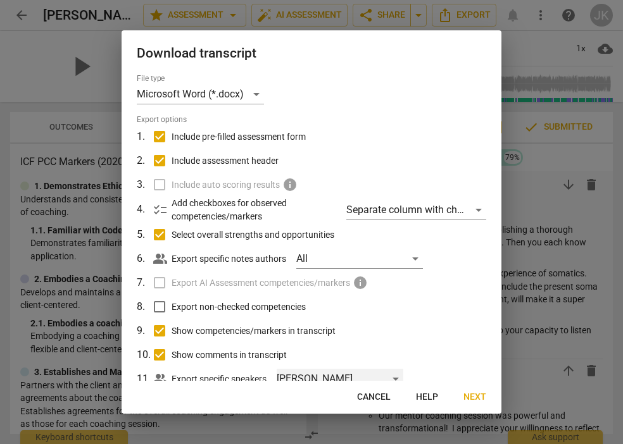
scroll to position [7, 0]
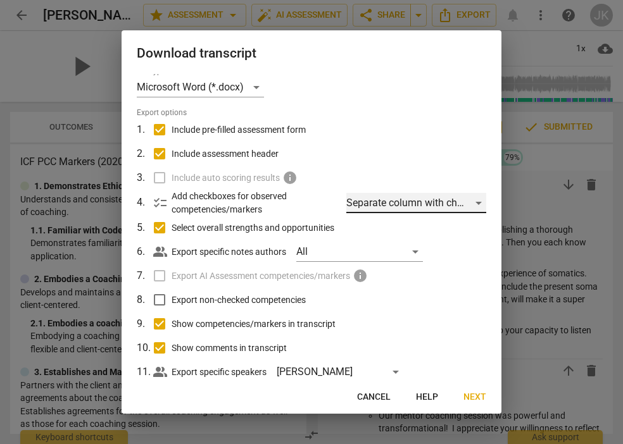
click at [472, 200] on div "Separate column with check marks" at bounding box center [416, 203] width 140 height 20
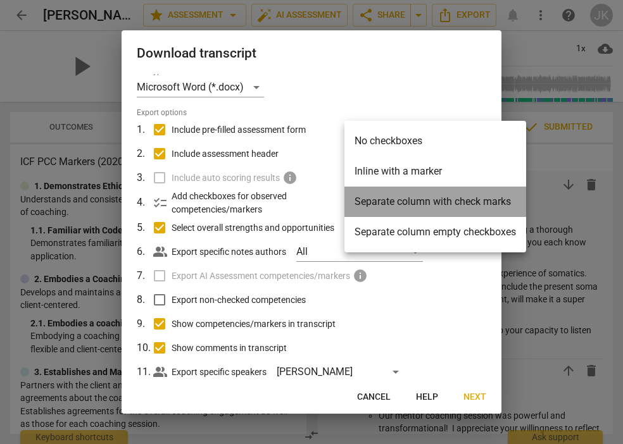
click at [472, 200] on li "Separate column with check marks" at bounding box center [435, 202] width 182 height 30
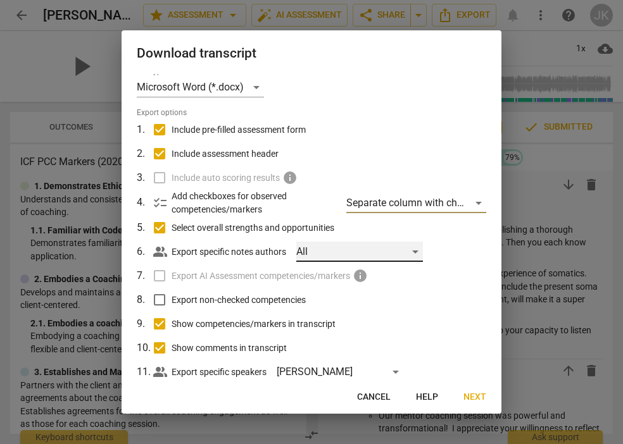
click at [418, 248] on div "All" at bounding box center [359, 252] width 127 height 20
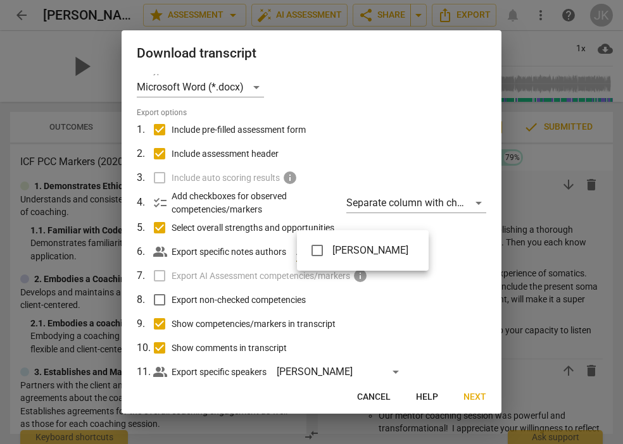
click at [437, 249] on div at bounding box center [311, 222] width 623 height 444
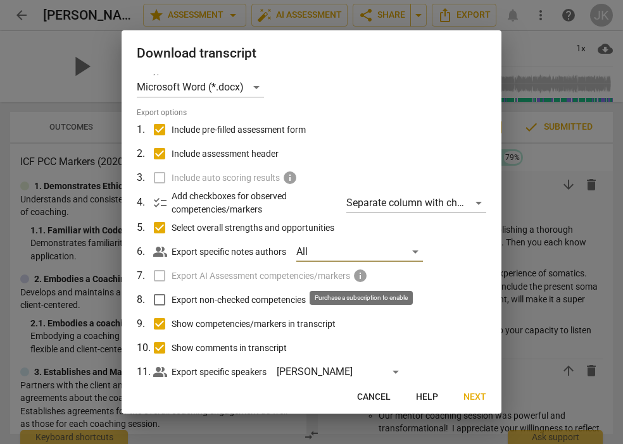
click at [361, 273] on span "info" at bounding box center [360, 275] width 15 height 15
click at [363, 270] on span "info" at bounding box center [360, 275] width 15 height 15
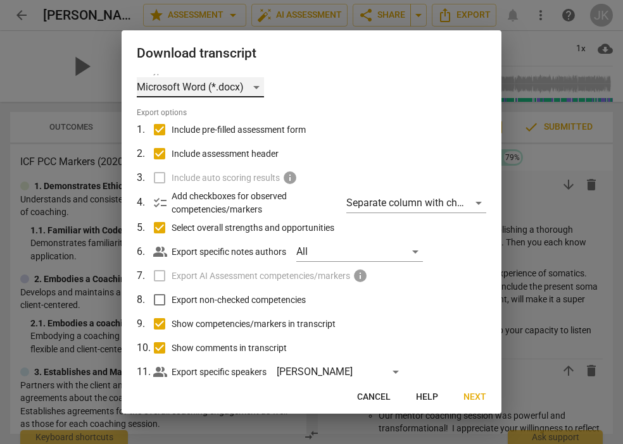
click at [254, 85] on div "Microsoft Word (*.docx)" at bounding box center [200, 87] width 127 height 20
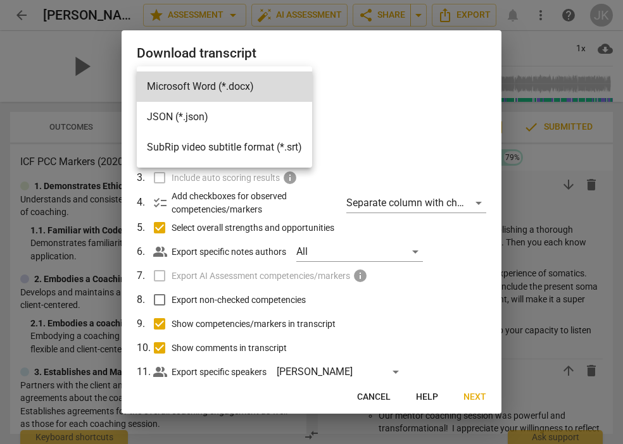
click at [325, 80] on div at bounding box center [311, 222] width 623 height 444
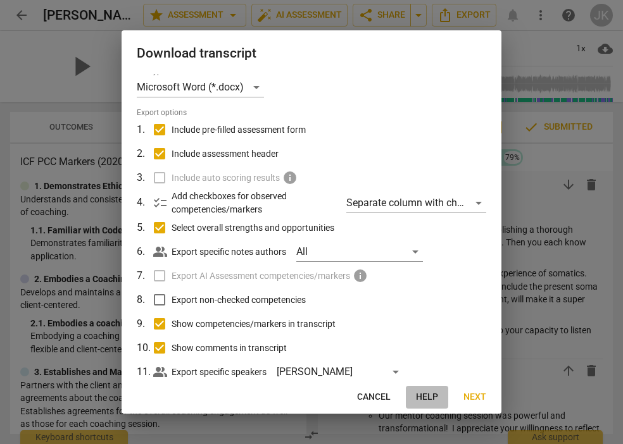
click at [422, 394] on span "Help" at bounding box center [427, 397] width 22 height 13
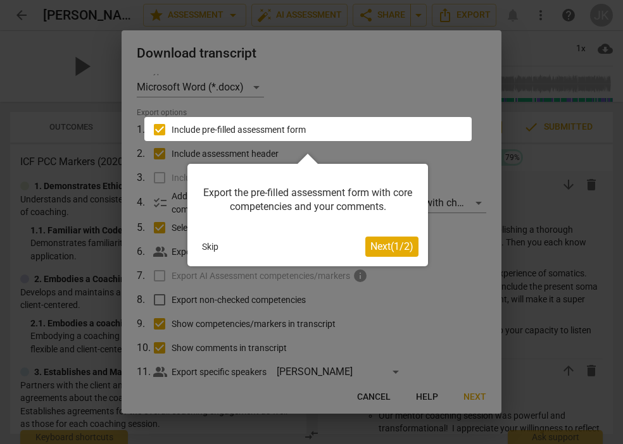
scroll to position [0, 0]
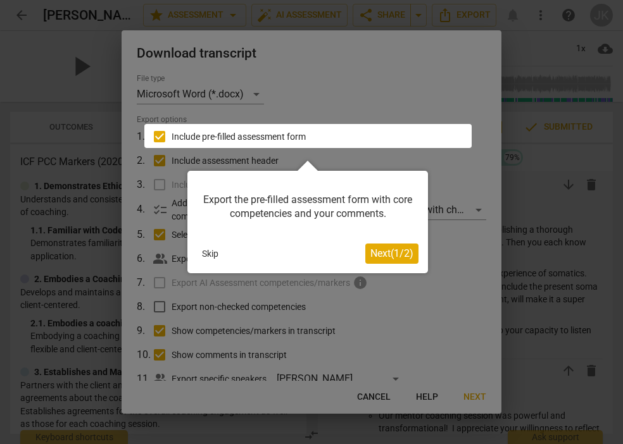
click at [388, 251] on span "Next ( 1 / 2 )" at bounding box center [391, 254] width 43 height 12
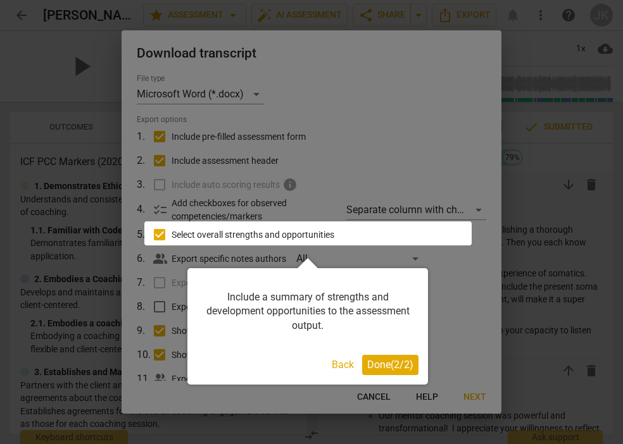
click at [388, 363] on span "Done ( 2 / 2 )" at bounding box center [390, 365] width 46 height 12
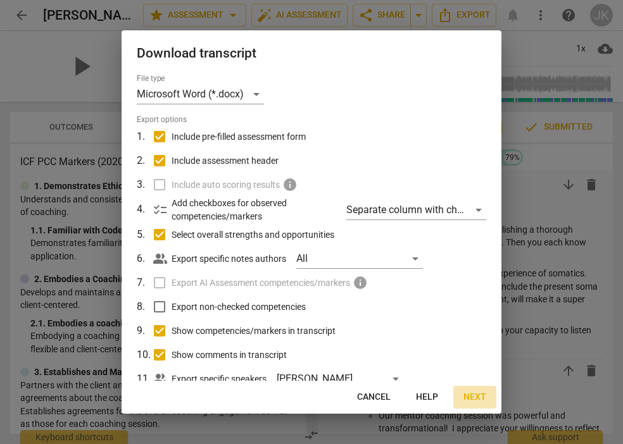
click at [469, 394] on span "Next" at bounding box center [474, 397] width 23 height 13
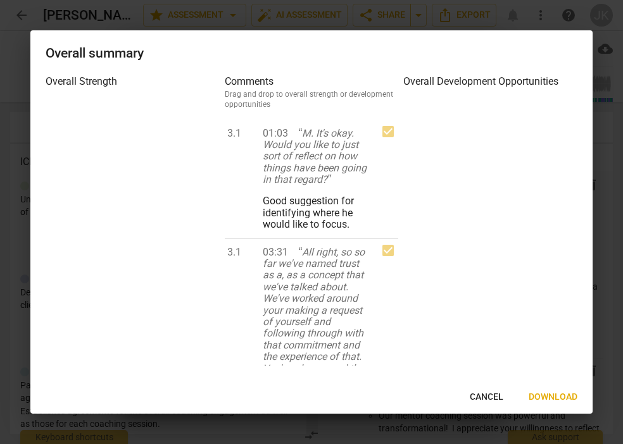
click at [482, 397] on span "Cancel" at bounding box center [487, 397] width 34 height 13
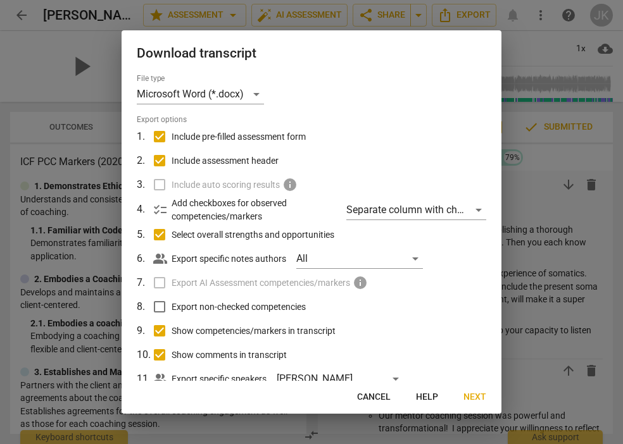
click at [28, 72] on div at bounding box center [311, 222] width 623 height 444
checkbox input "false"
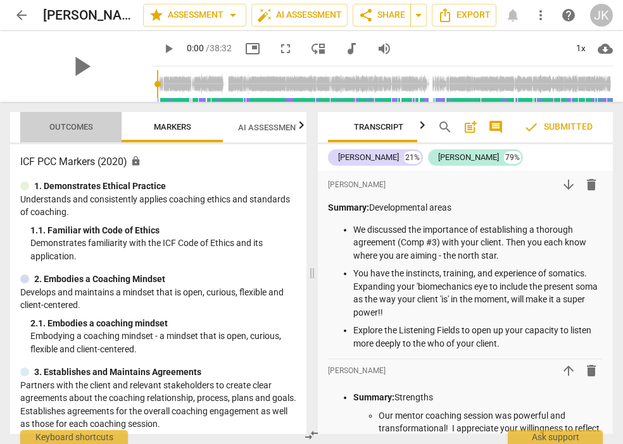
click at [69, 122] on span "Outcomes" at bounding box center [71, 127] width 74 height 17
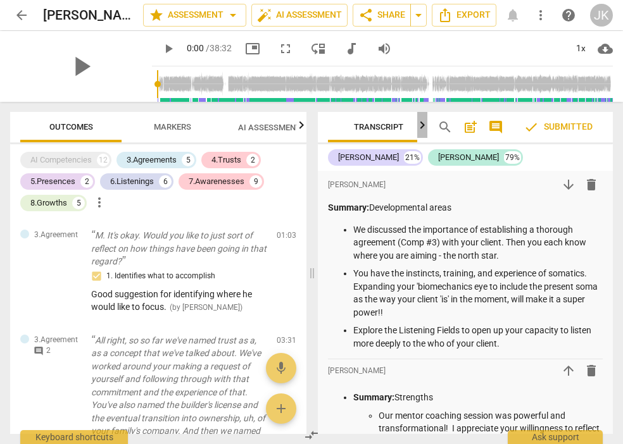
click at [422, 123] on icon "button" at bounding box center [422, 125] width 15 height 15
click at [446, 125] on span "search" at bounding box center [444, 127] width 15 height 15
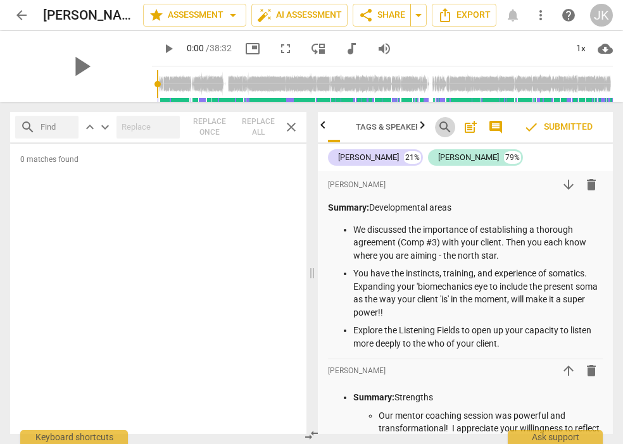
click at [446, 120] on span "search" at bounding box center [444, 127] width 15 height 15
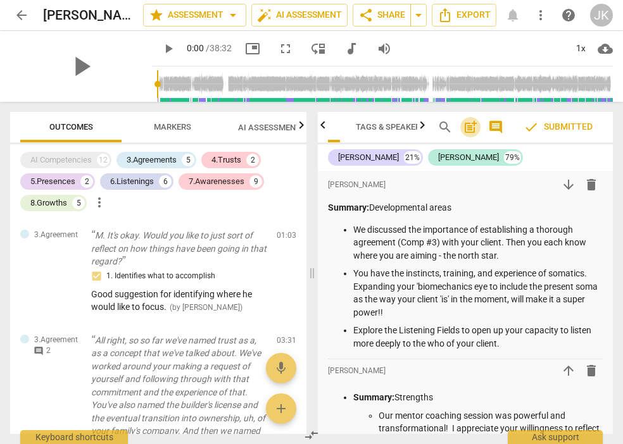
click at [470, 123] on span "post_add" at bounding box center [470, 127] width 15 height 15
click at [496, 122] on span "comment" at bounding box center [495, 127] width 15 height 15
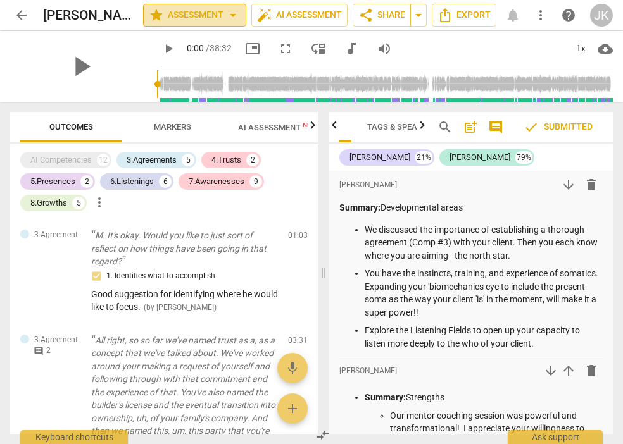
click at [175, 13] on span "star Assessment arrow_drop_down" at bounding box center [195, 15] width 92 height 15
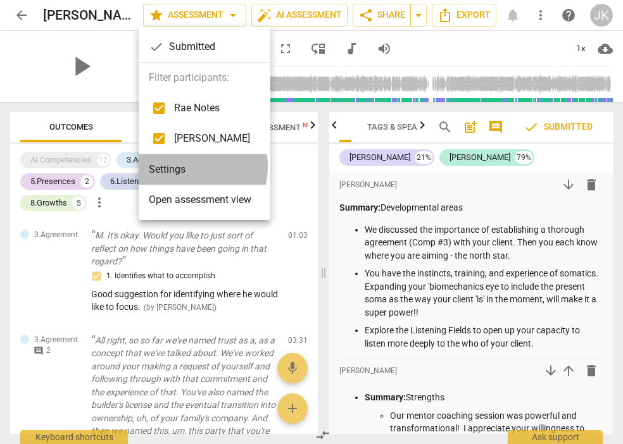
click at [177, 166] on li "Settings" at bounding box center [205, 169] width 132 height 30
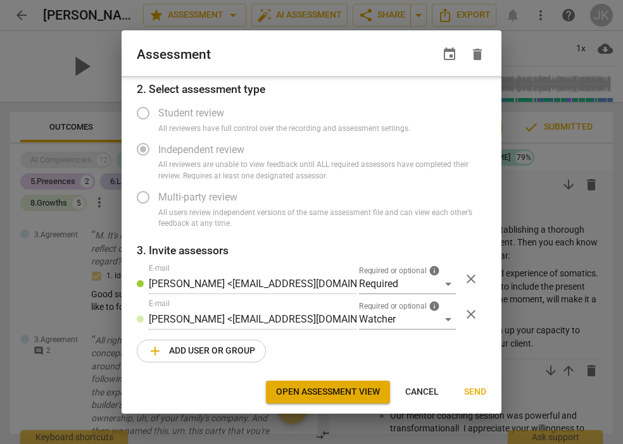
scroll to position [49, 0]
click at [209, 345] on span "add Add user or group" at bounding box center [202, 351] width 108 height 15
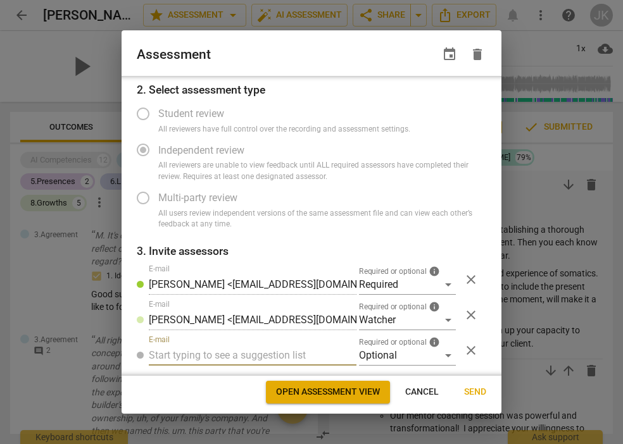
radio input "false"
paste input "USTAPOCtracking@newfieldnetwork.com"
type input "USTAPOCtracking@newfieldnetwork.com"
click at [475, 389] on span "Send" at bounding box center [475, 392] width 22 height 13
radio input "false"
